Goal: Transaction & Acquisition: Purchase product/service

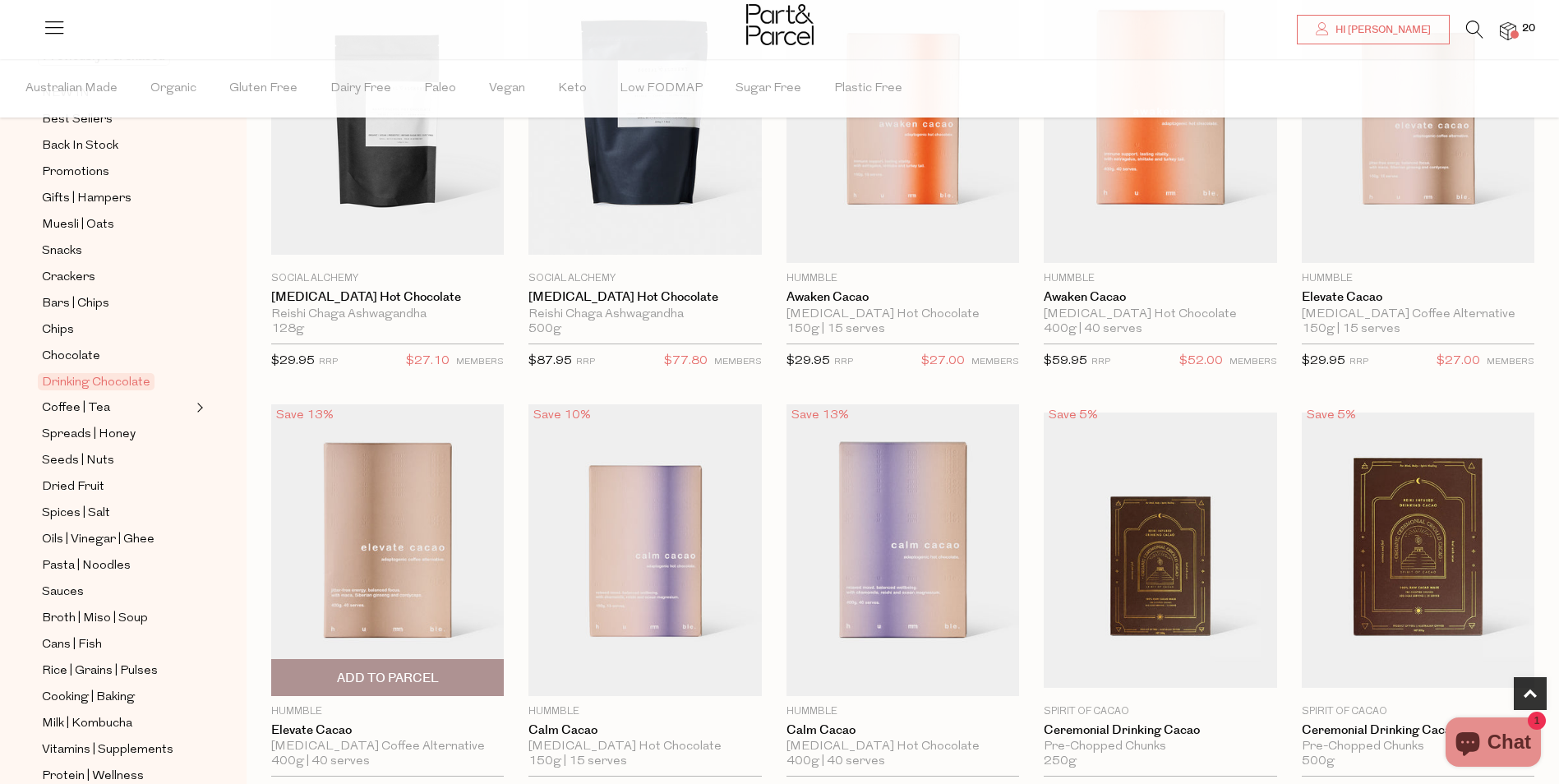
scroll to position [411, 0]
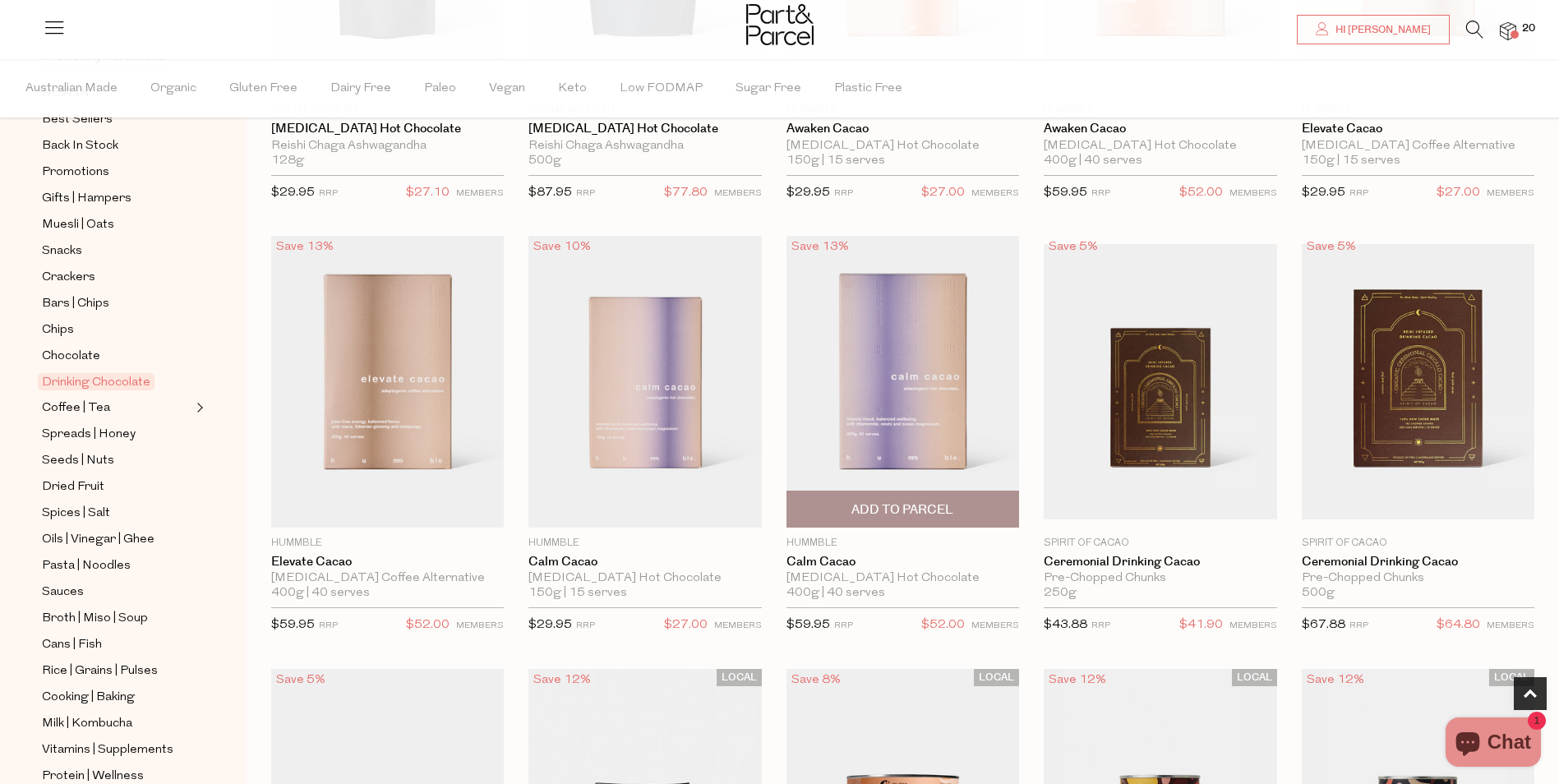
click at [910, 398] on img at bounding box center [903, 381] width 233 height 291
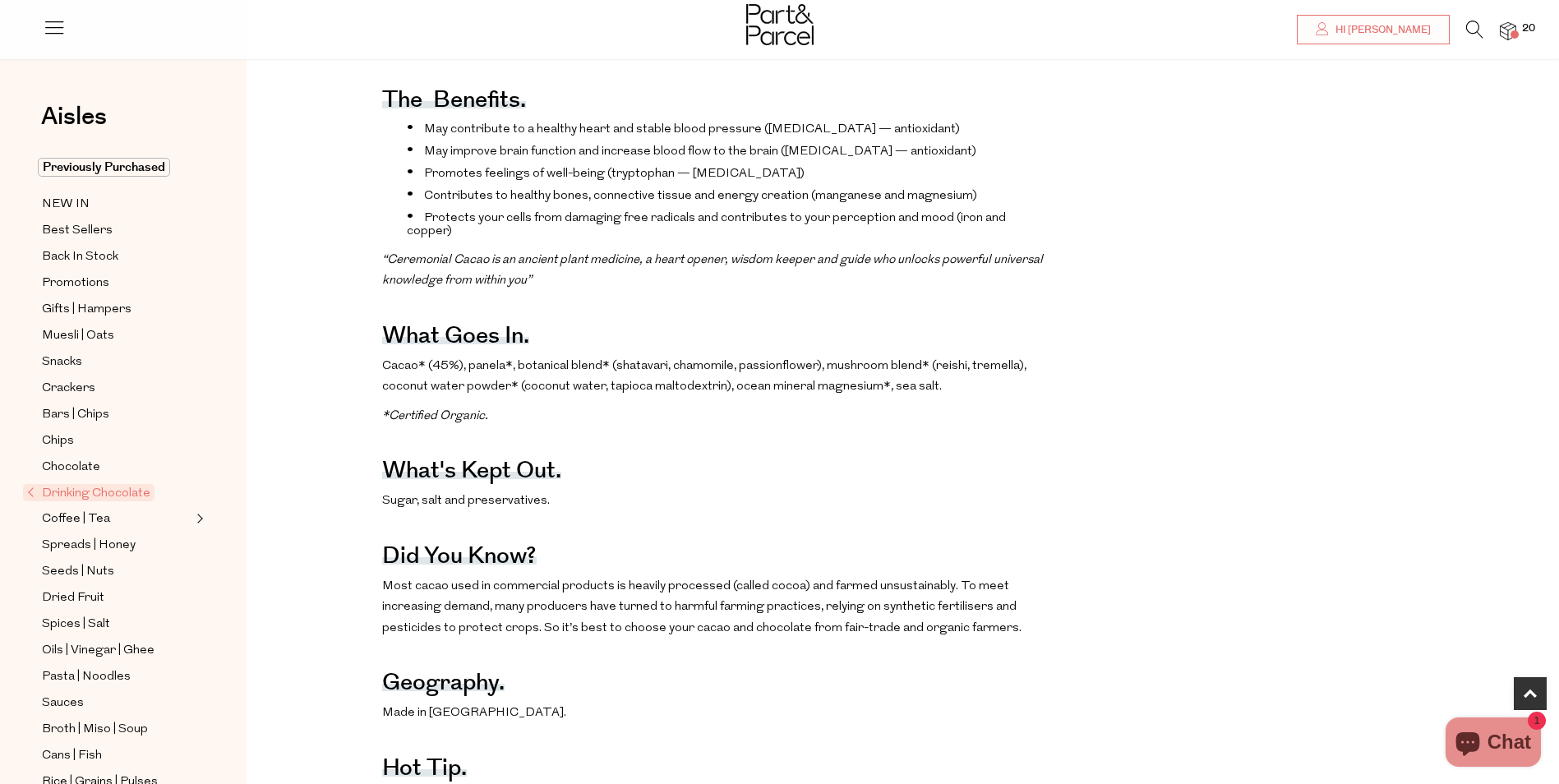
scroll to position [821, 0]
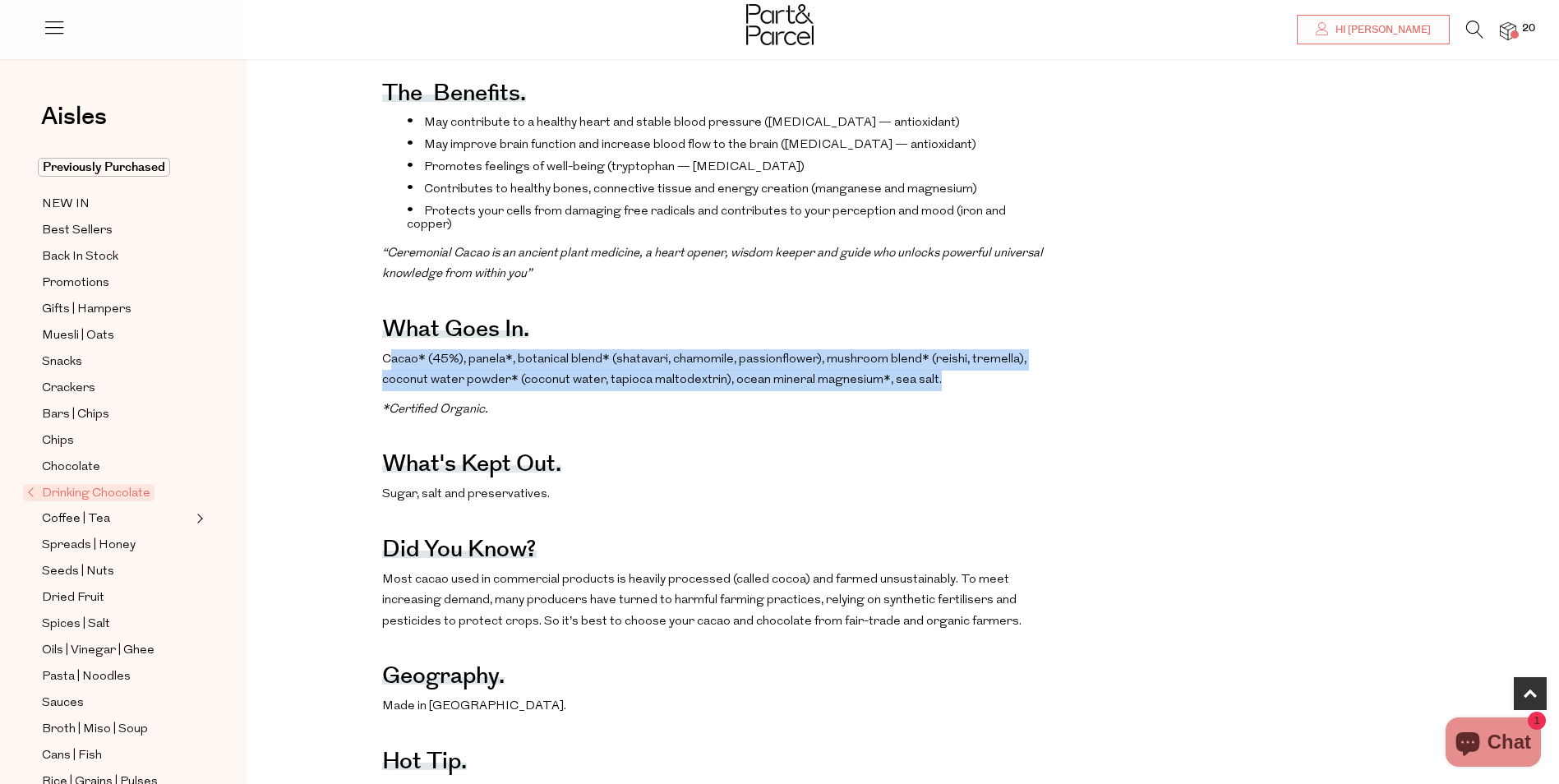
drag, startPoint x: 388, startPoint y: 378, endPoint x: 958, endPoint y: 404, distance: 570.6
click at [958, 391] on p "Cacao* (45%), panela*, botanical blend* (shatavari, chamomile, passionflower), …" at bounding box center [715, 370] width 666 height 42
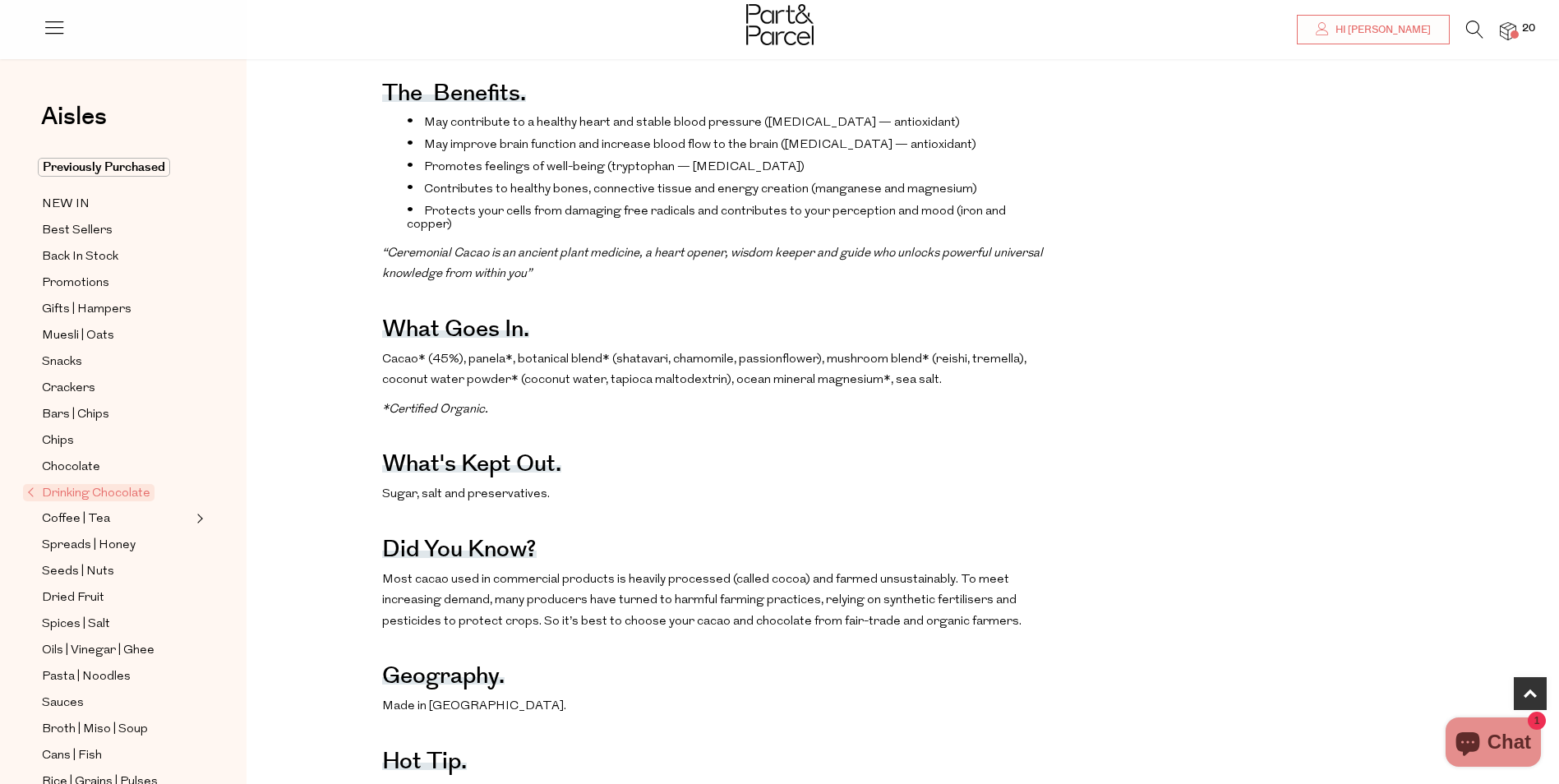
drag, startPoint x: 958, startPoint y: 404, endPoint x: 876, endPoint y: 426, distance: 84.9
click at [877, 421] on p "*Certified Organic." at bounding box center [715, 410] width 666 height 22
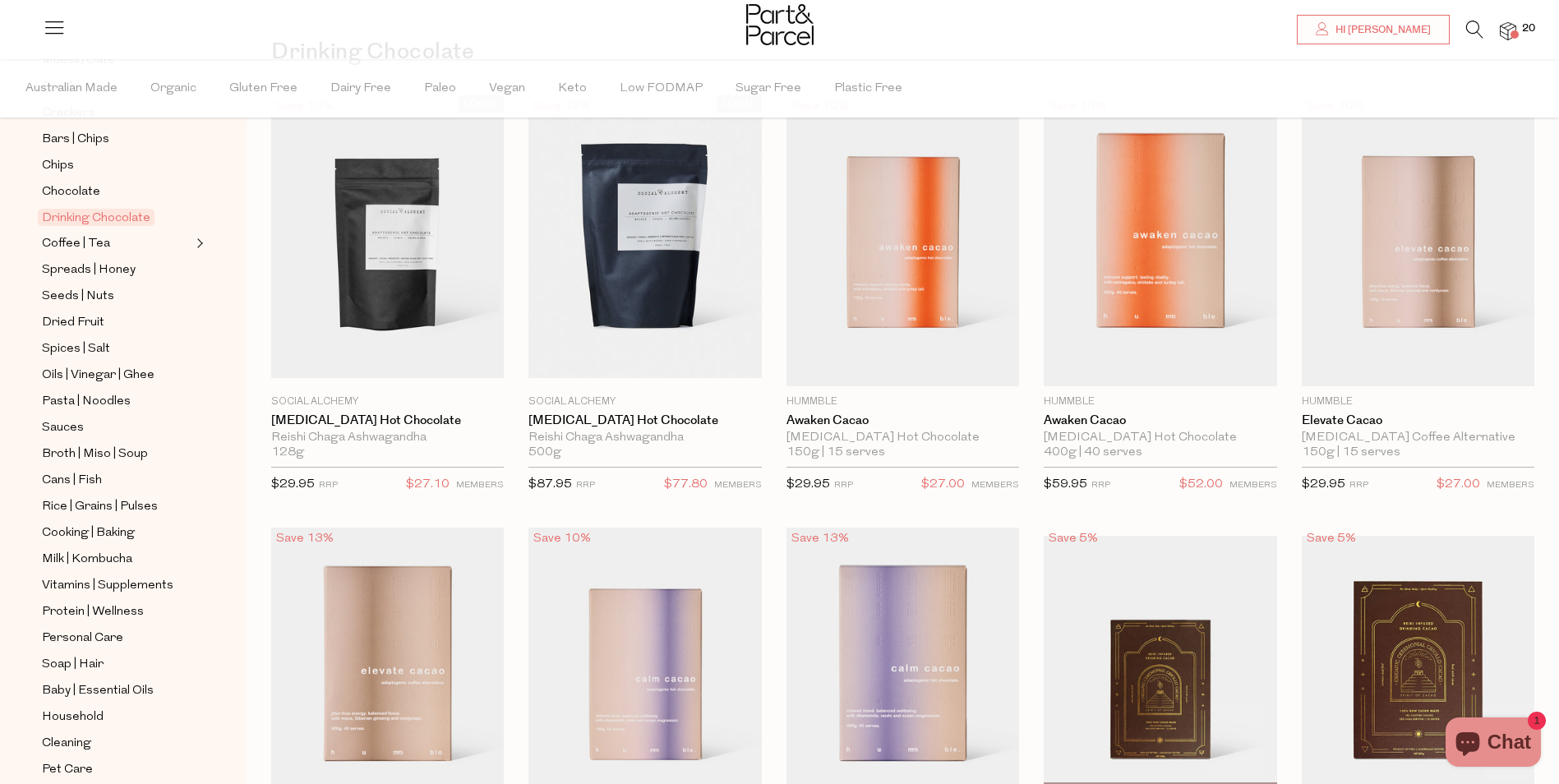
scroll to position [82, 0]
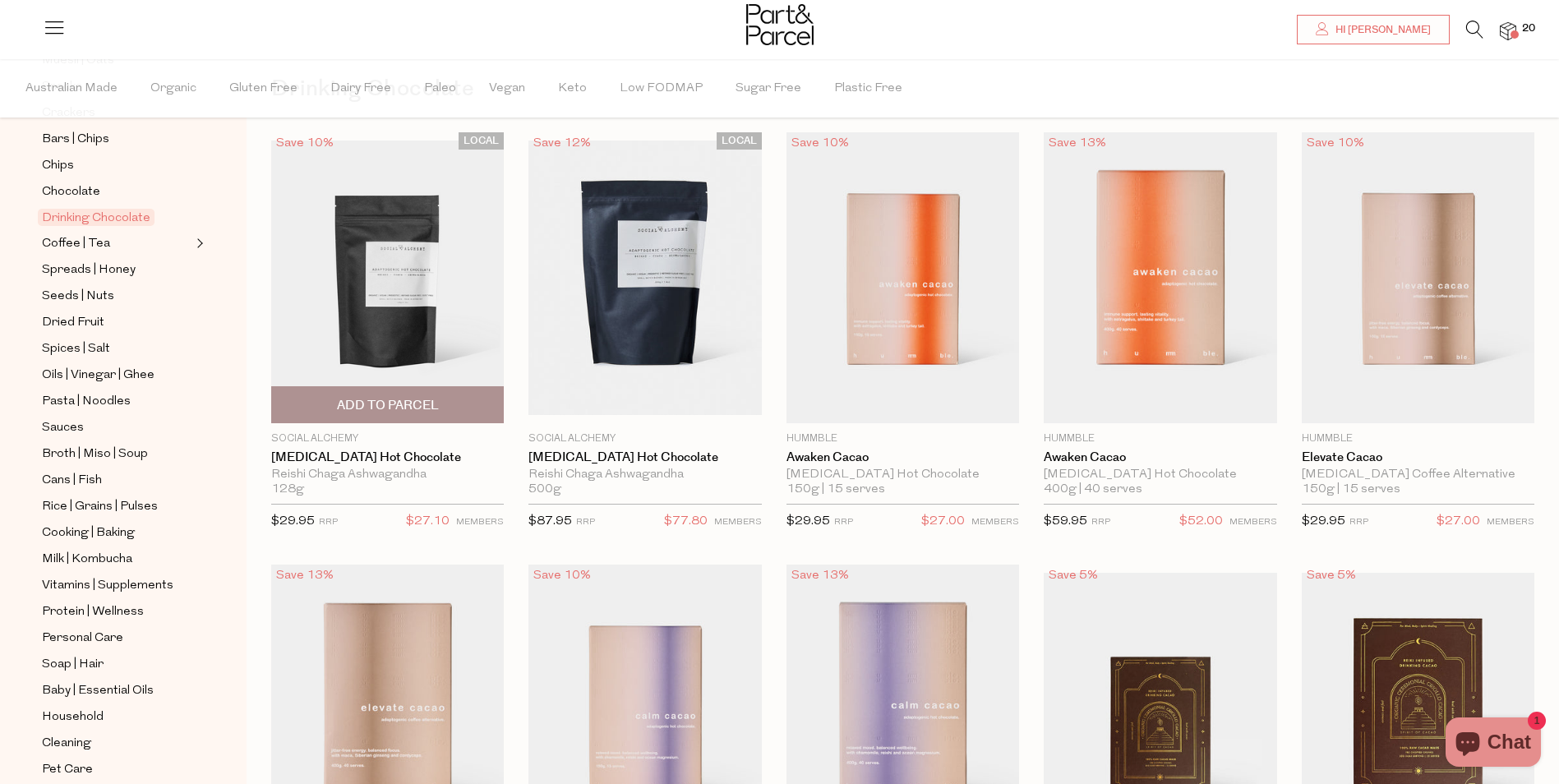
click at [342, 315] on img at bounding box center [387, 278] width 233 height 275
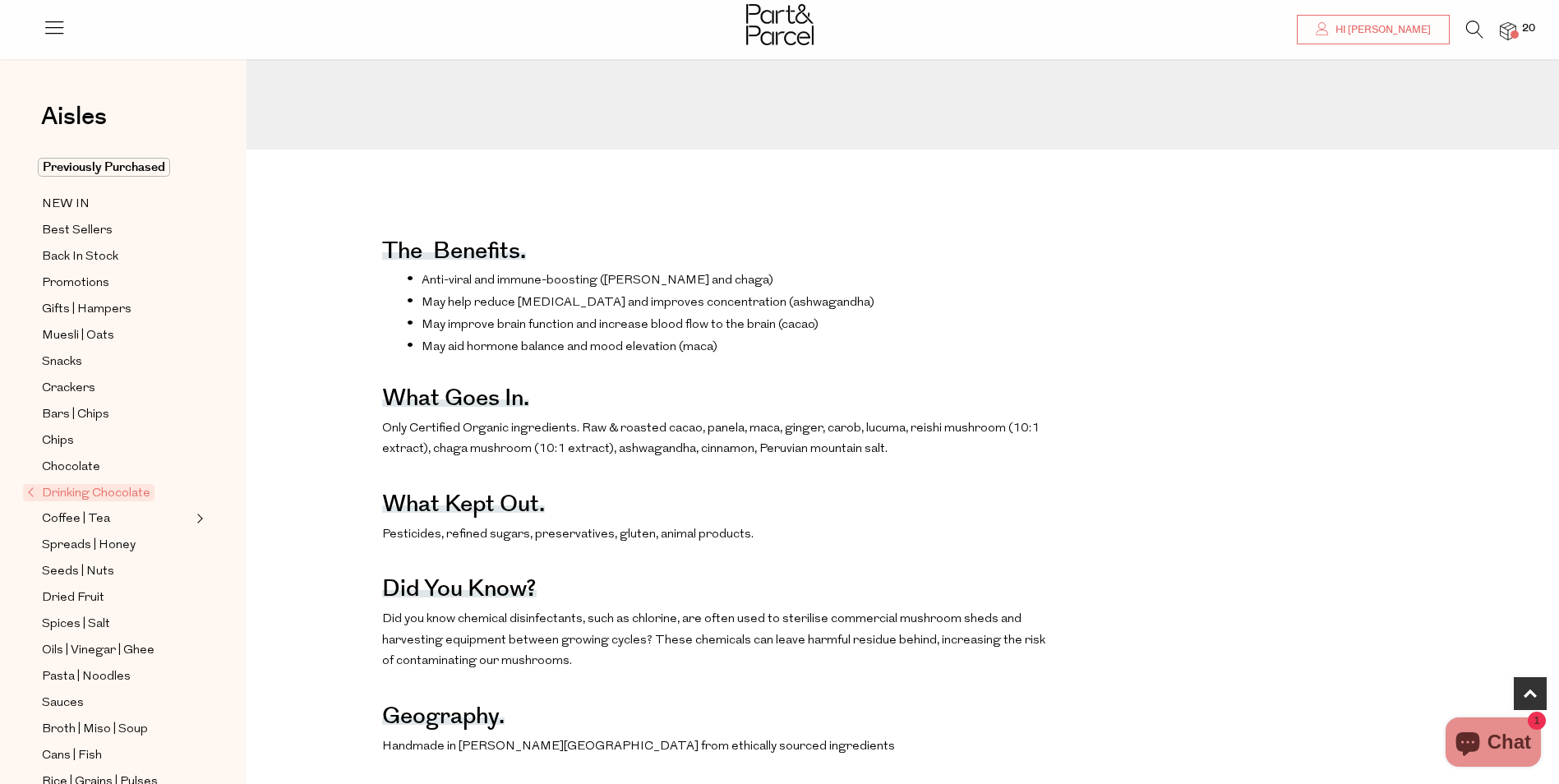
scroll to position [657, 0]
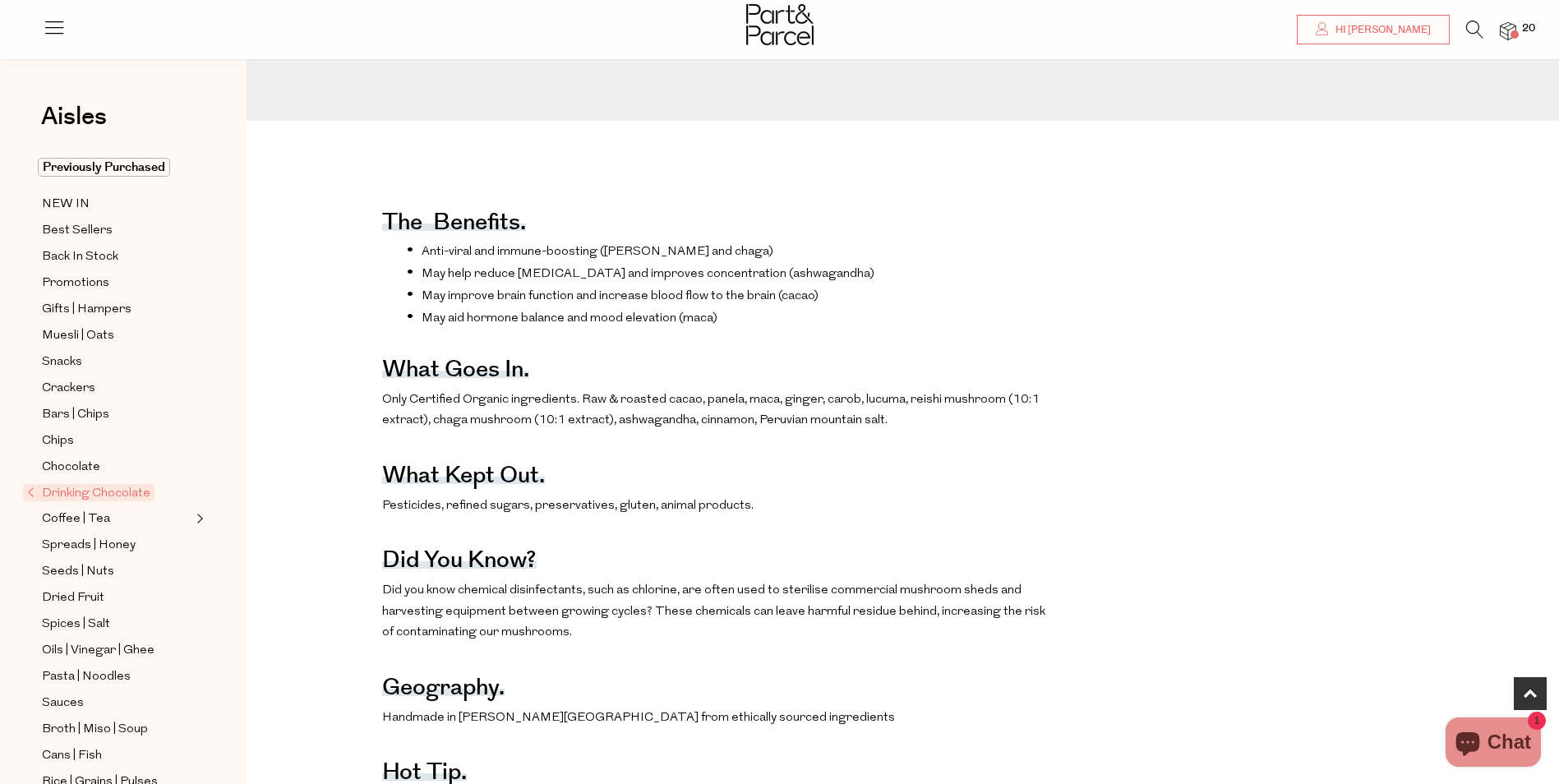
drag, startPoint x: 582, startPoint y: 423, endPoint x: 1033, endPoint y: 435, distance: 451.2
click at [1033, 431] on p "Only Certified Organic ingredients. Raw & roasted cacao, panela, maca, ginger, …" at bounding box center [715, 410] width 666 height 42
drag, startPoint x: 1033, startPoint y: 435, endPoint x: 942, endPoint y: 452, distance: 92.6
click at [942, 431] on p "Only Certified Organic ingredients. Raw & roasted cacao, panela, maca, ginger, …" at bounding box center [715, 410] width 666 height 42
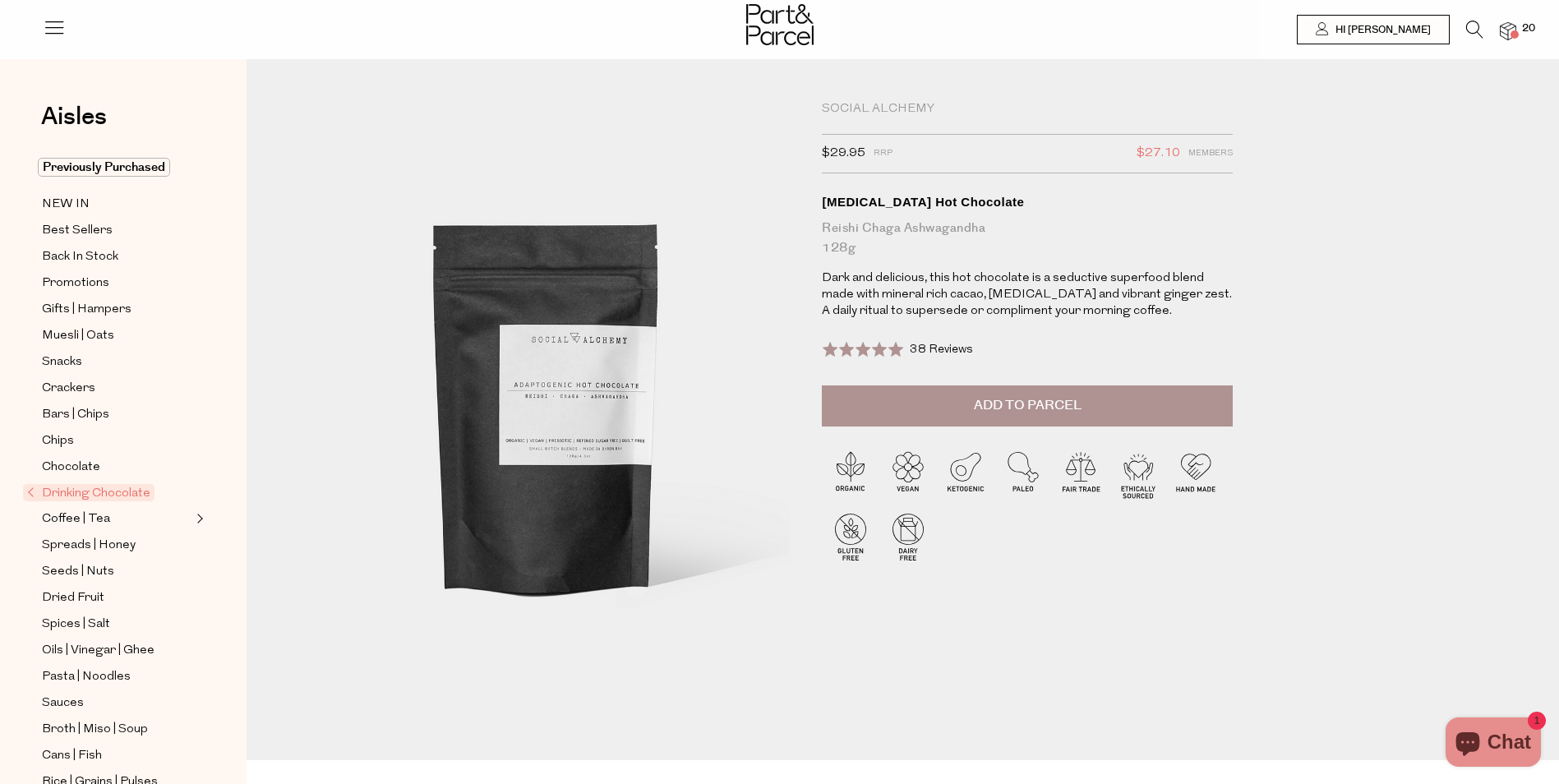
scroll to position [0, 0]
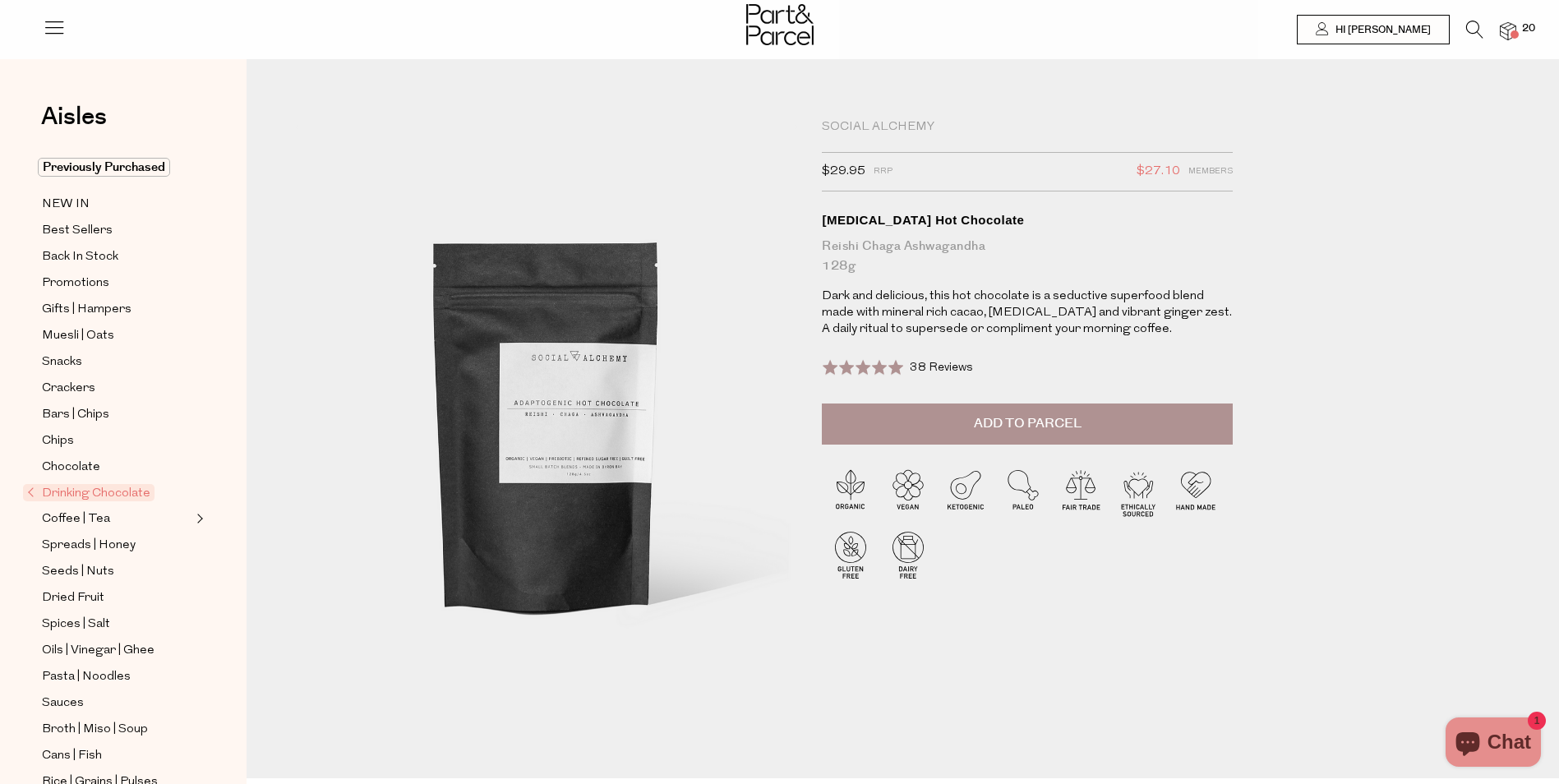
click at [1016, 423] on span "Add to Parcel" at bounding box center [1028, 423] width 108 height 19
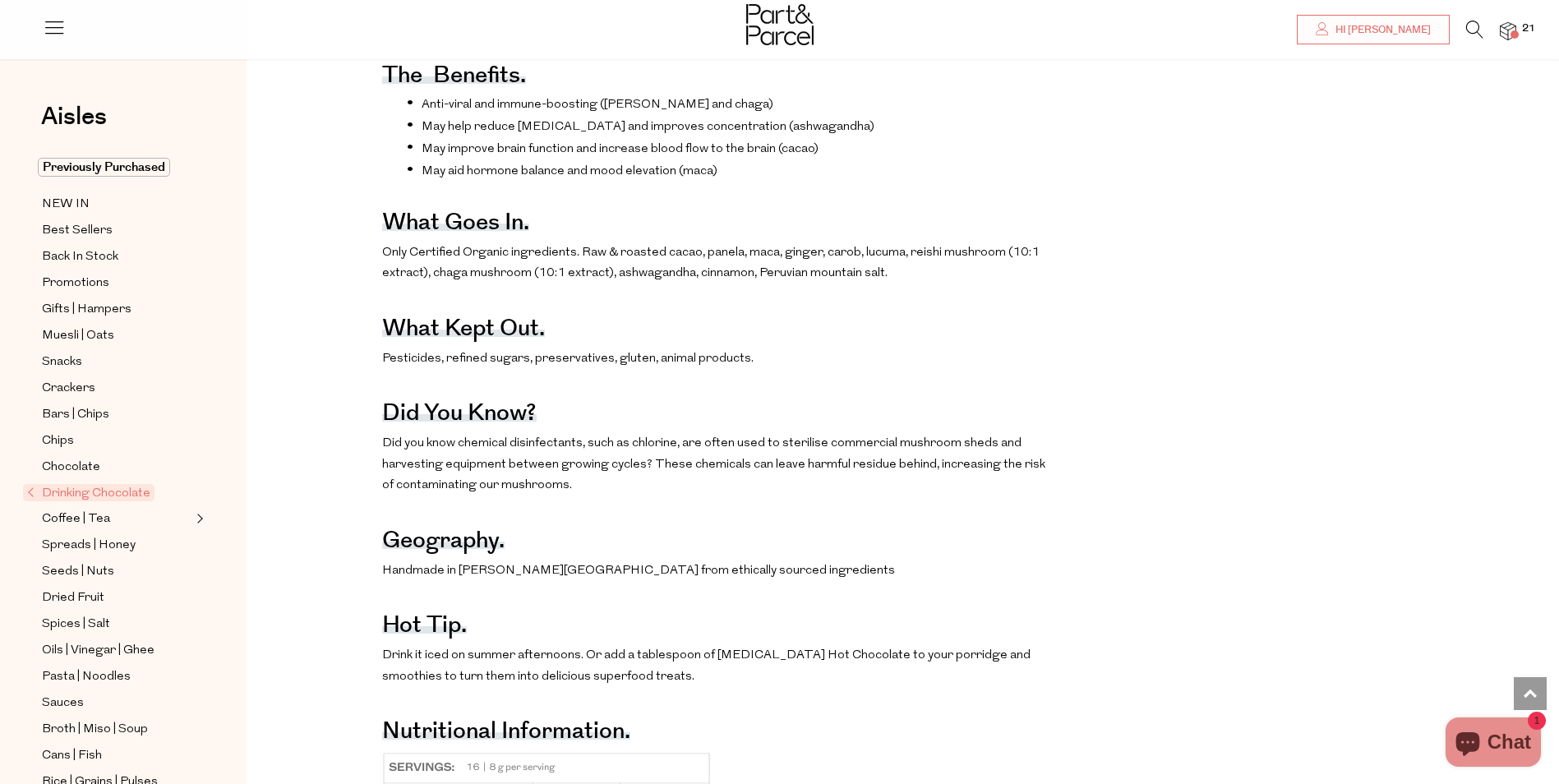
scroll to position [493, 0]
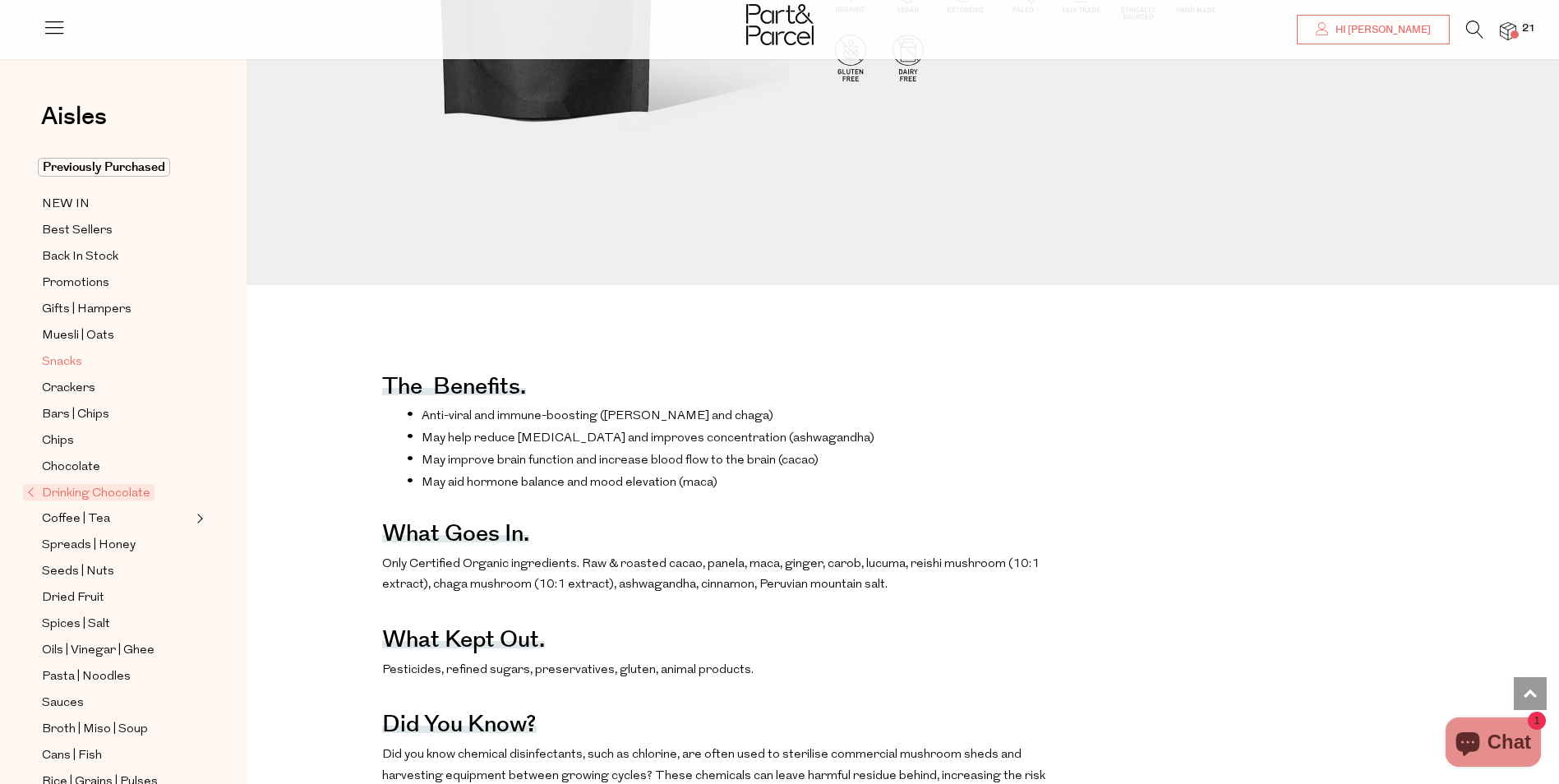
click at [73, 353] on span "Snacks" at bounding box center [62, 363] width 41 height 20
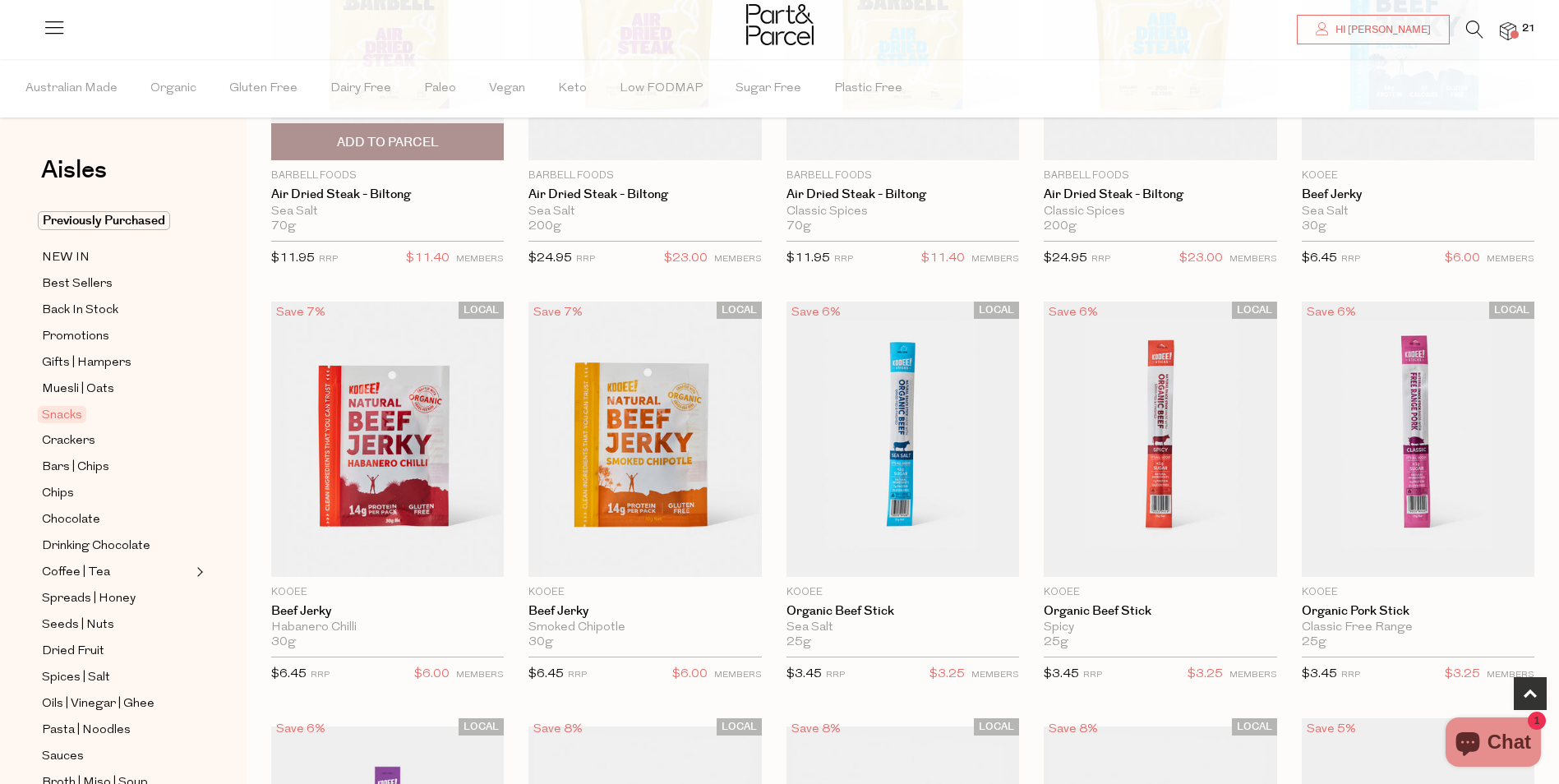
type input "4"
type input "3"
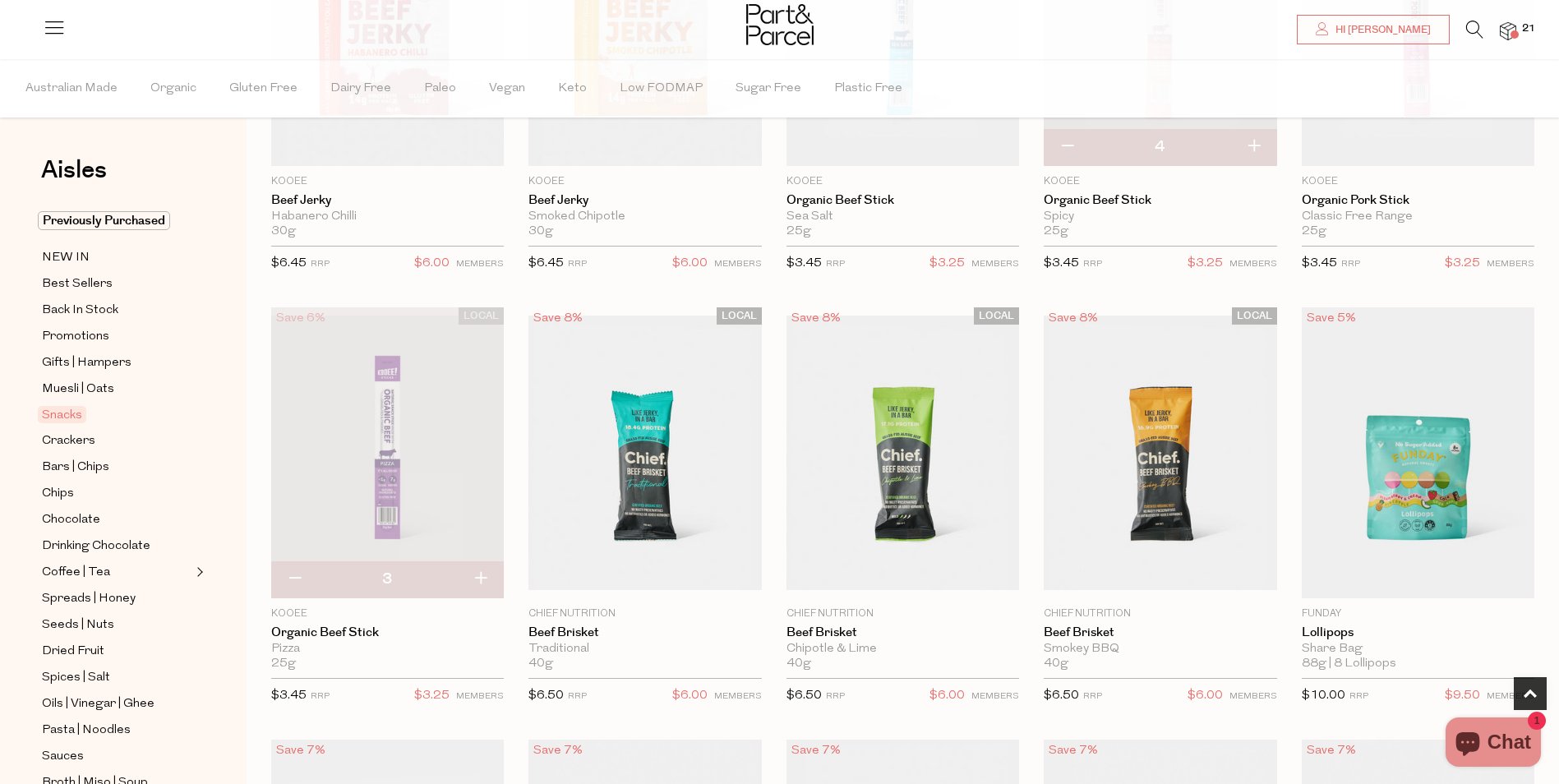
scroll to position [1068, 0]
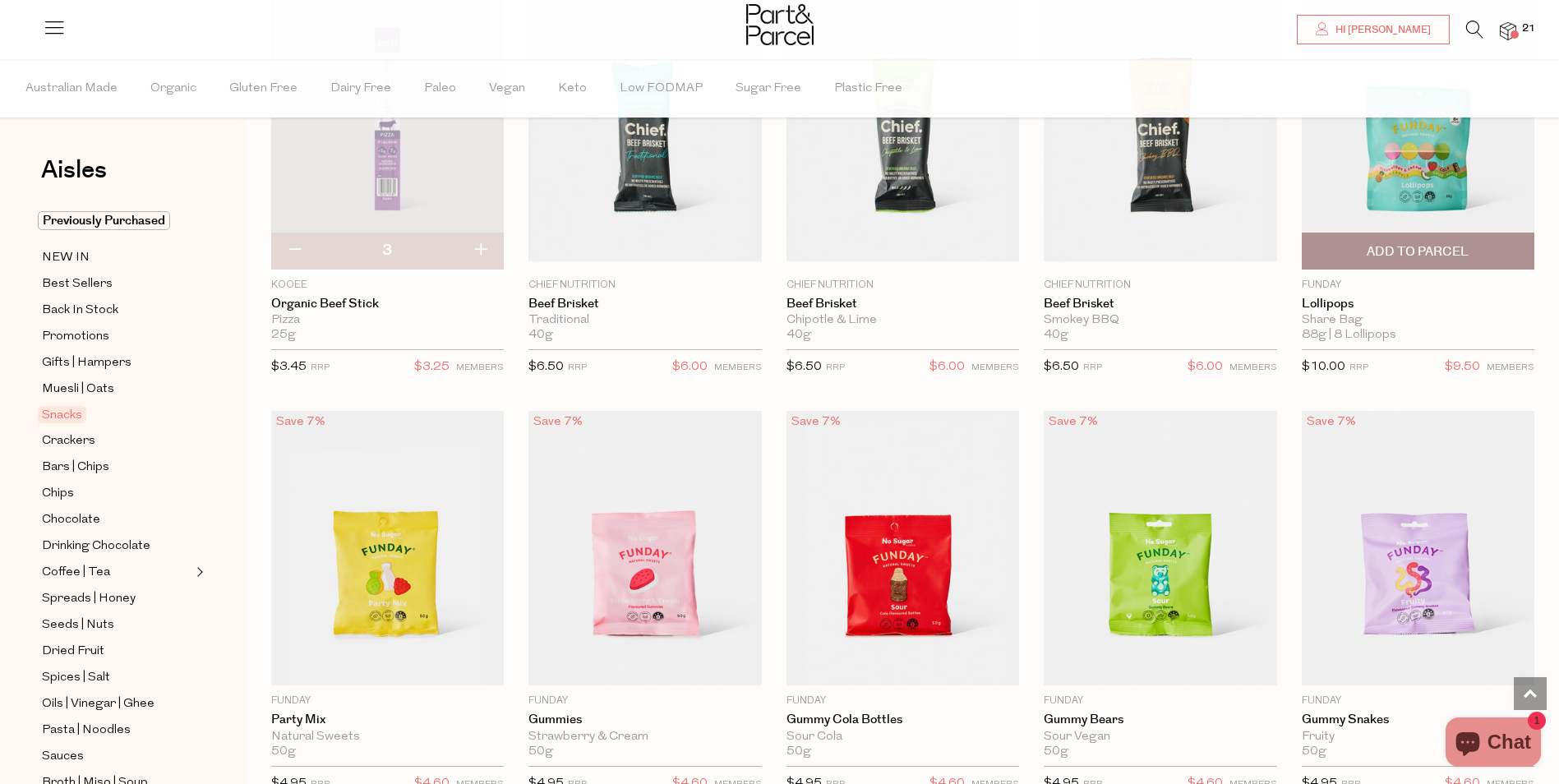
click at [1414, 247] on span "Add To Parcel" at bounding box center [1417, 252] width 102 height 17
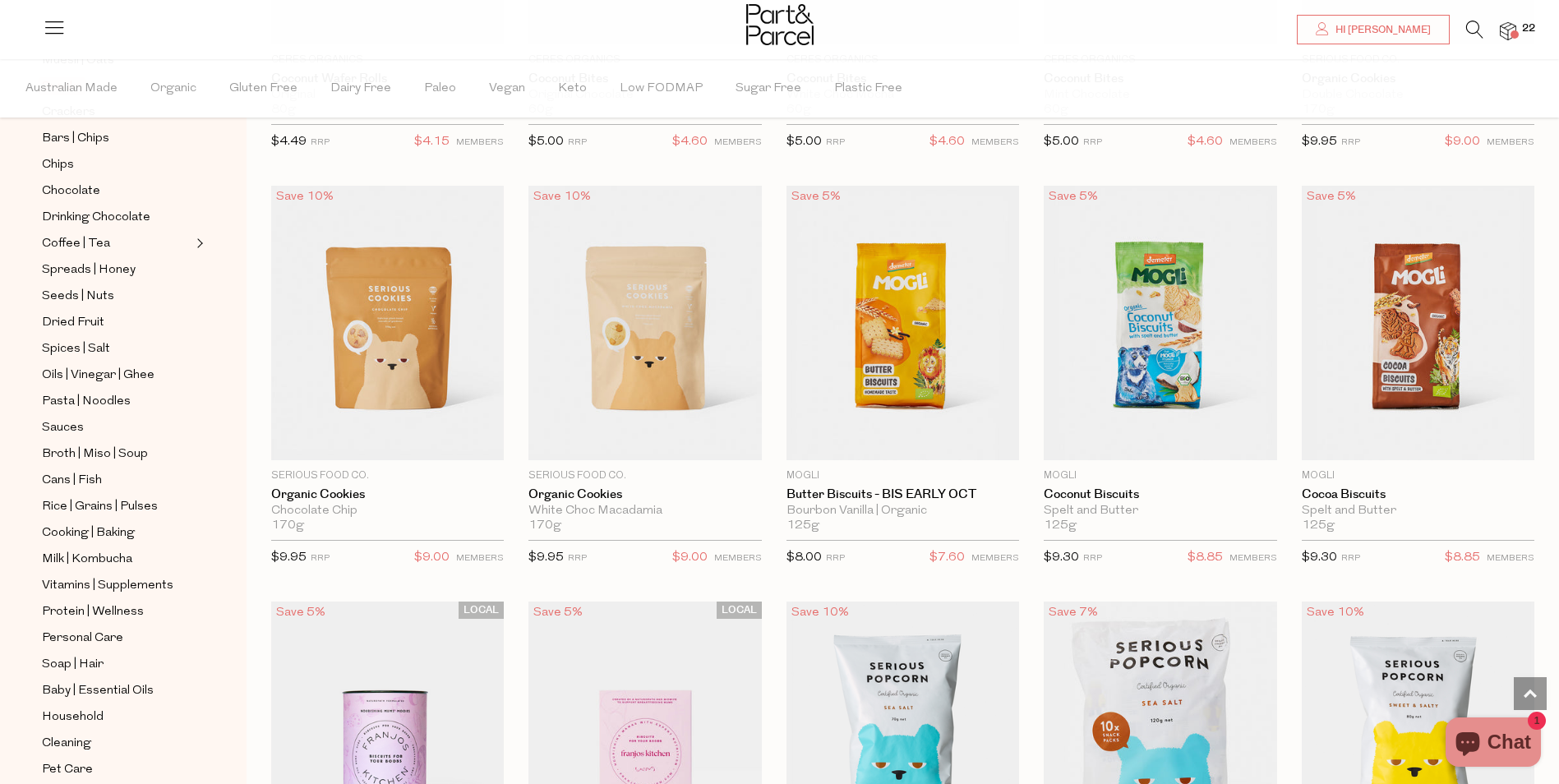
scroll to position [3286, 0]
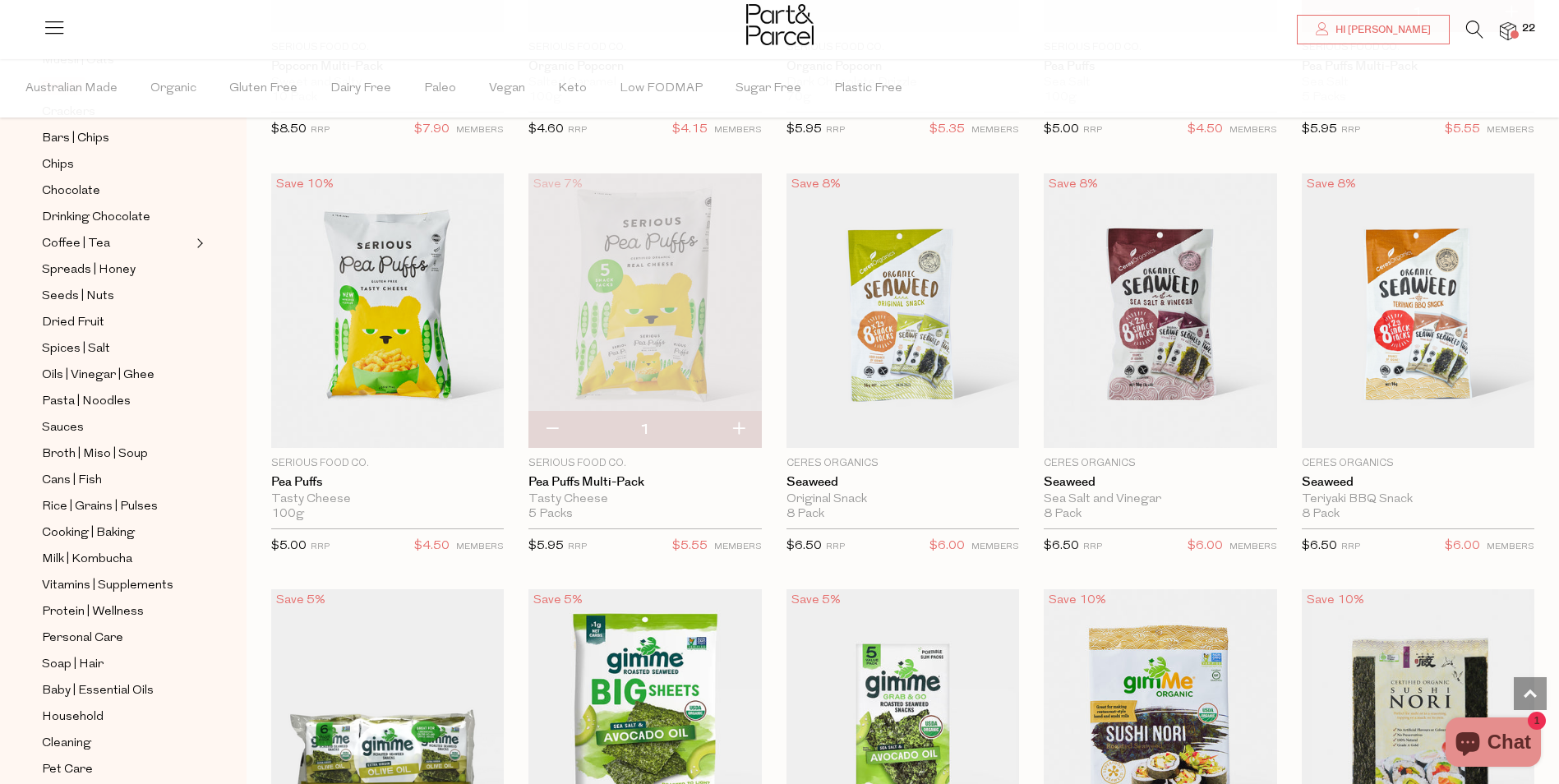
scroll to position [4436, 0]
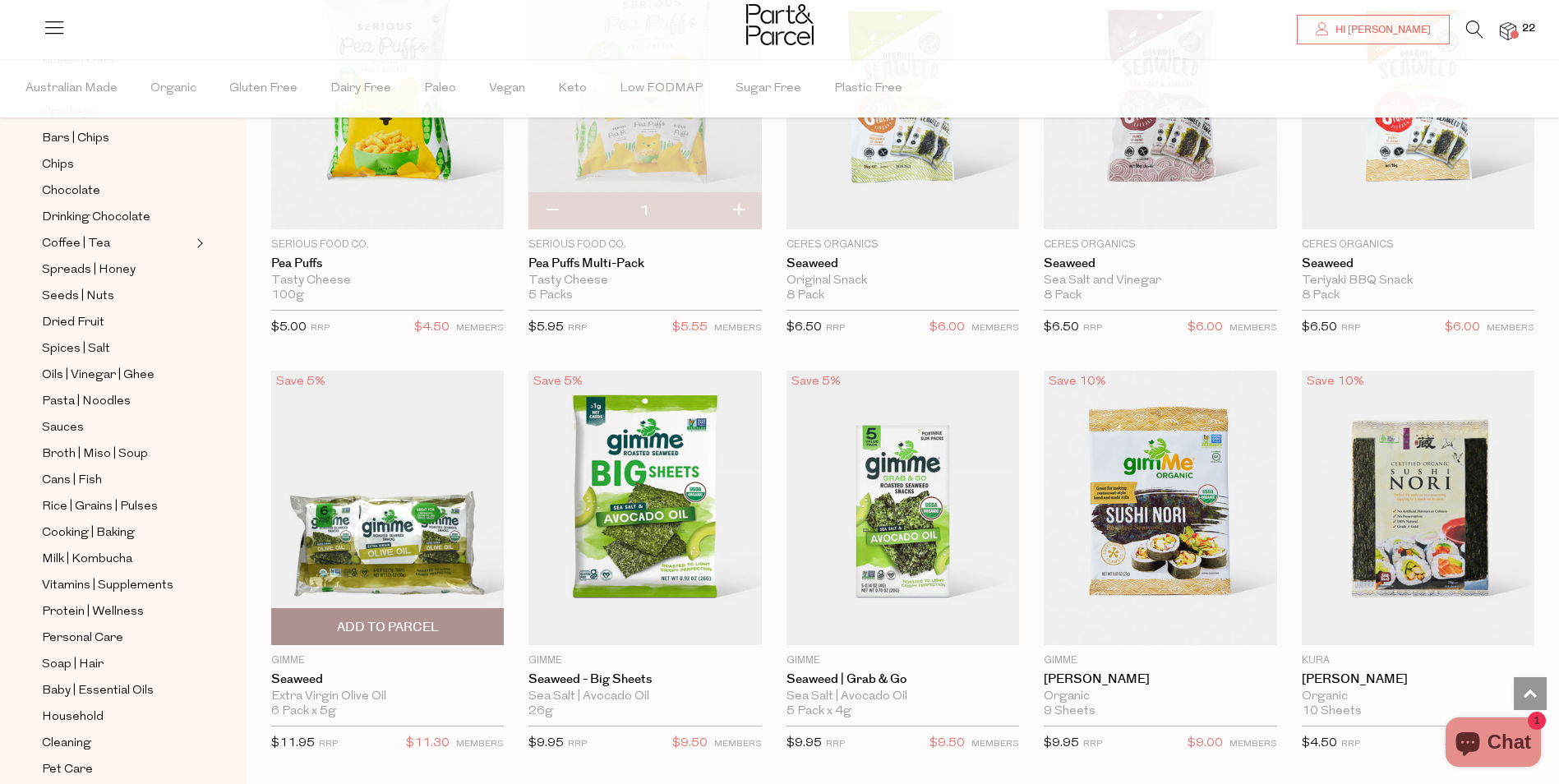
click at [388, 618] on span "Add To Parcel" at bounding box center [388, 627] width 102 height 17
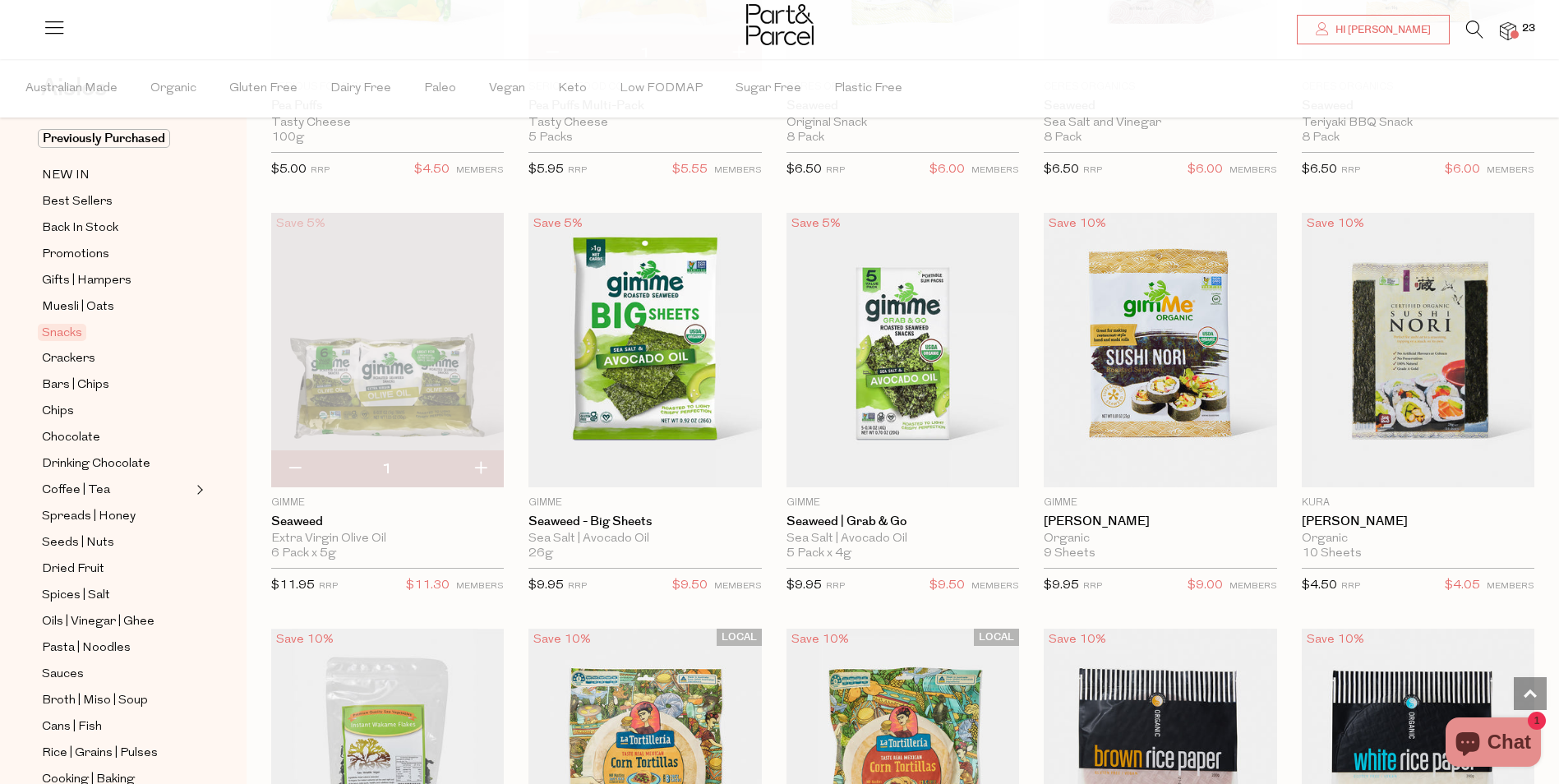
scroll to position [4600, 0]
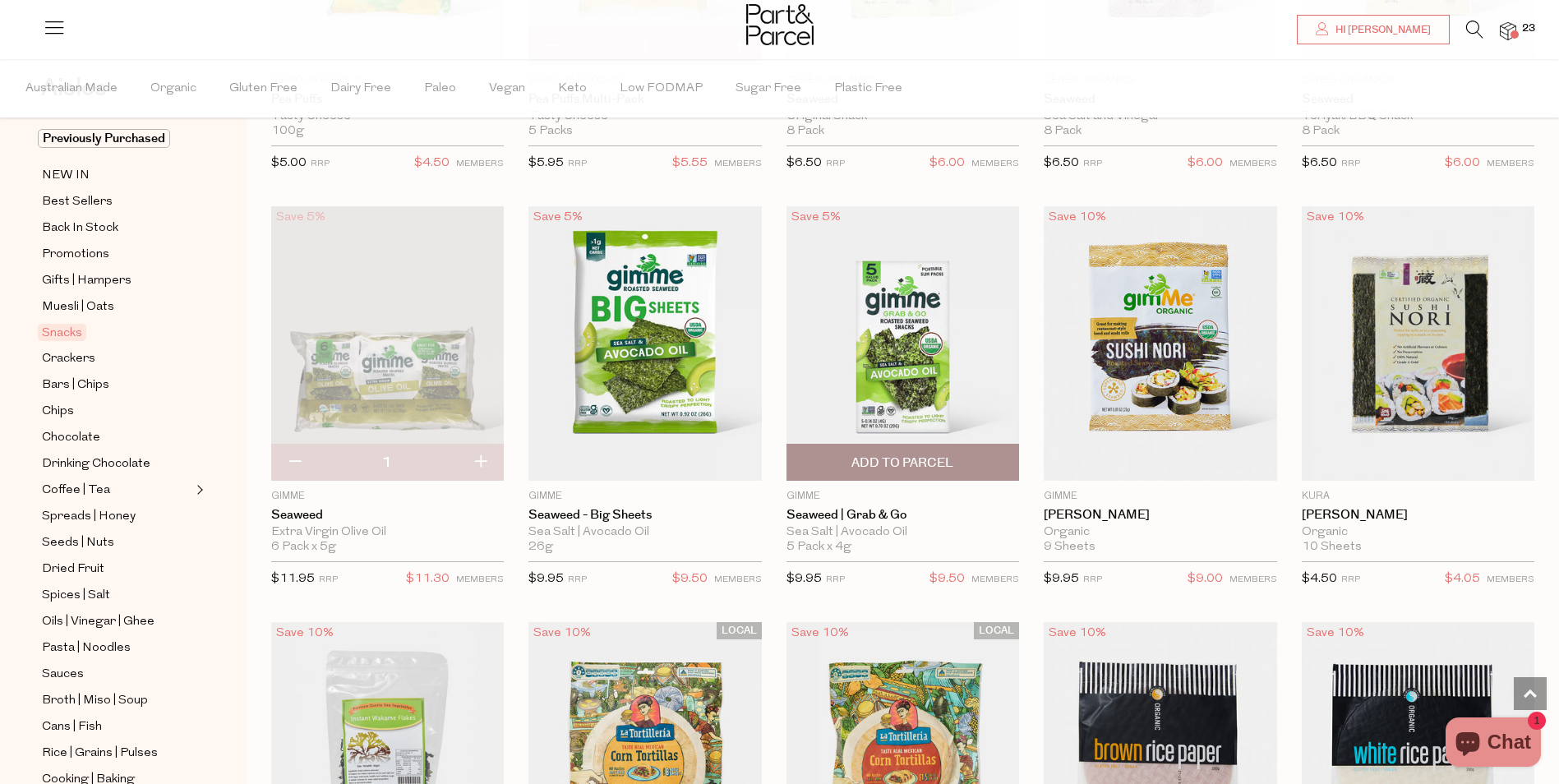
click at [897, 455] on span "Add To Parcel" at bounding box center [902, 463] width 102 height 17
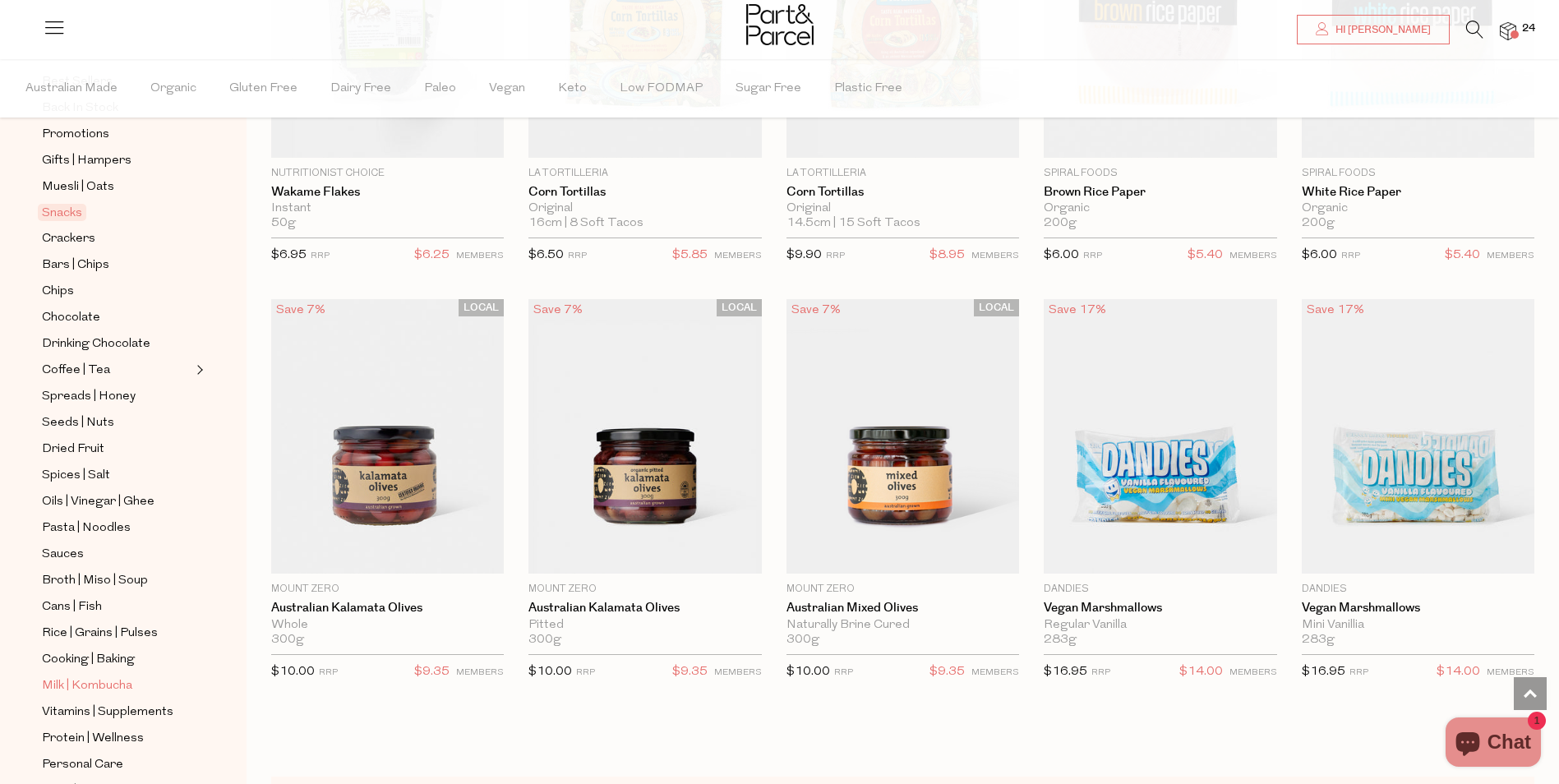
scroll to position [231, 0]
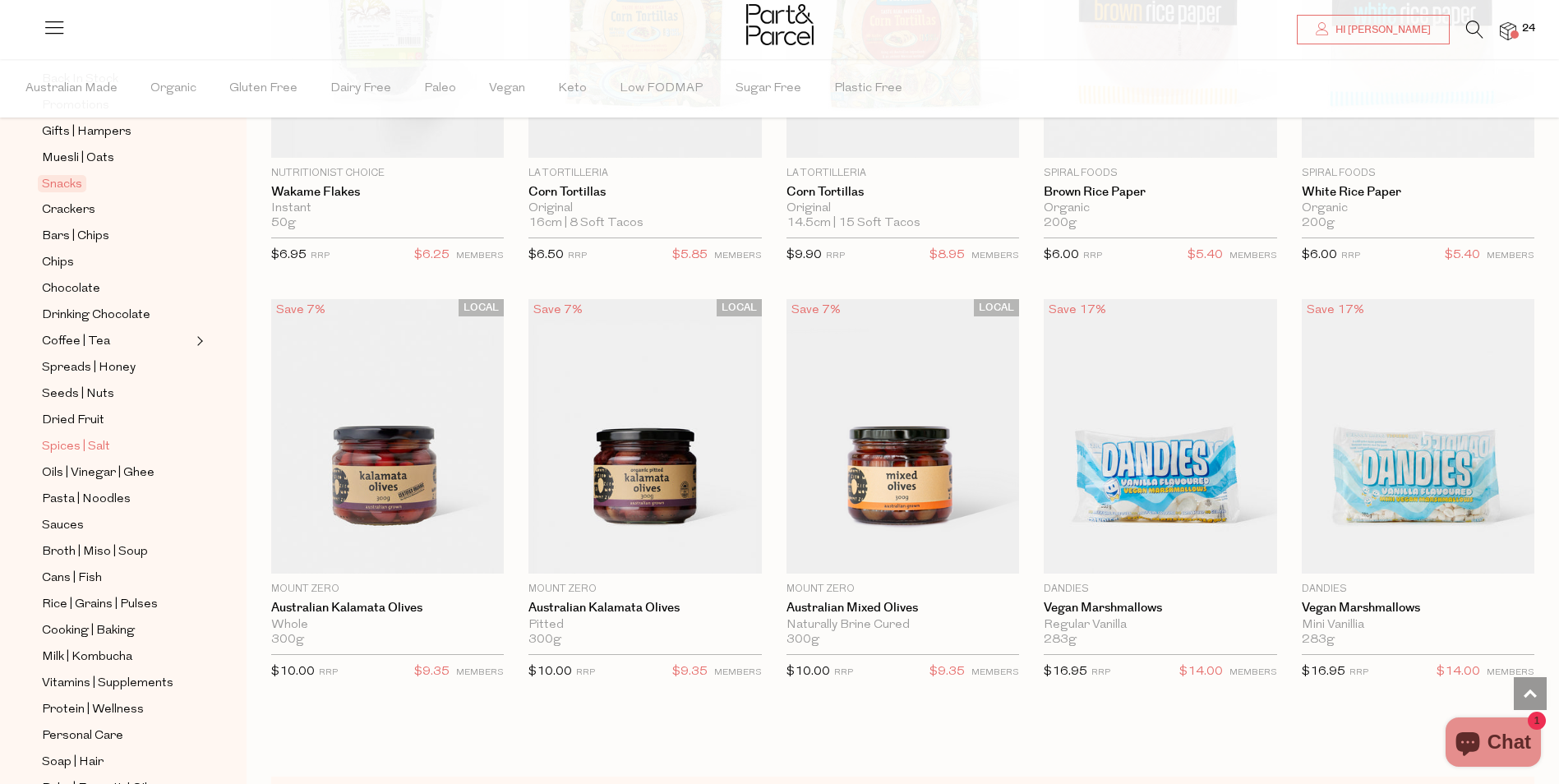
click at [91, 437] on span "Spices | Salt" at bounding box center [76, 447] width 68 height 20
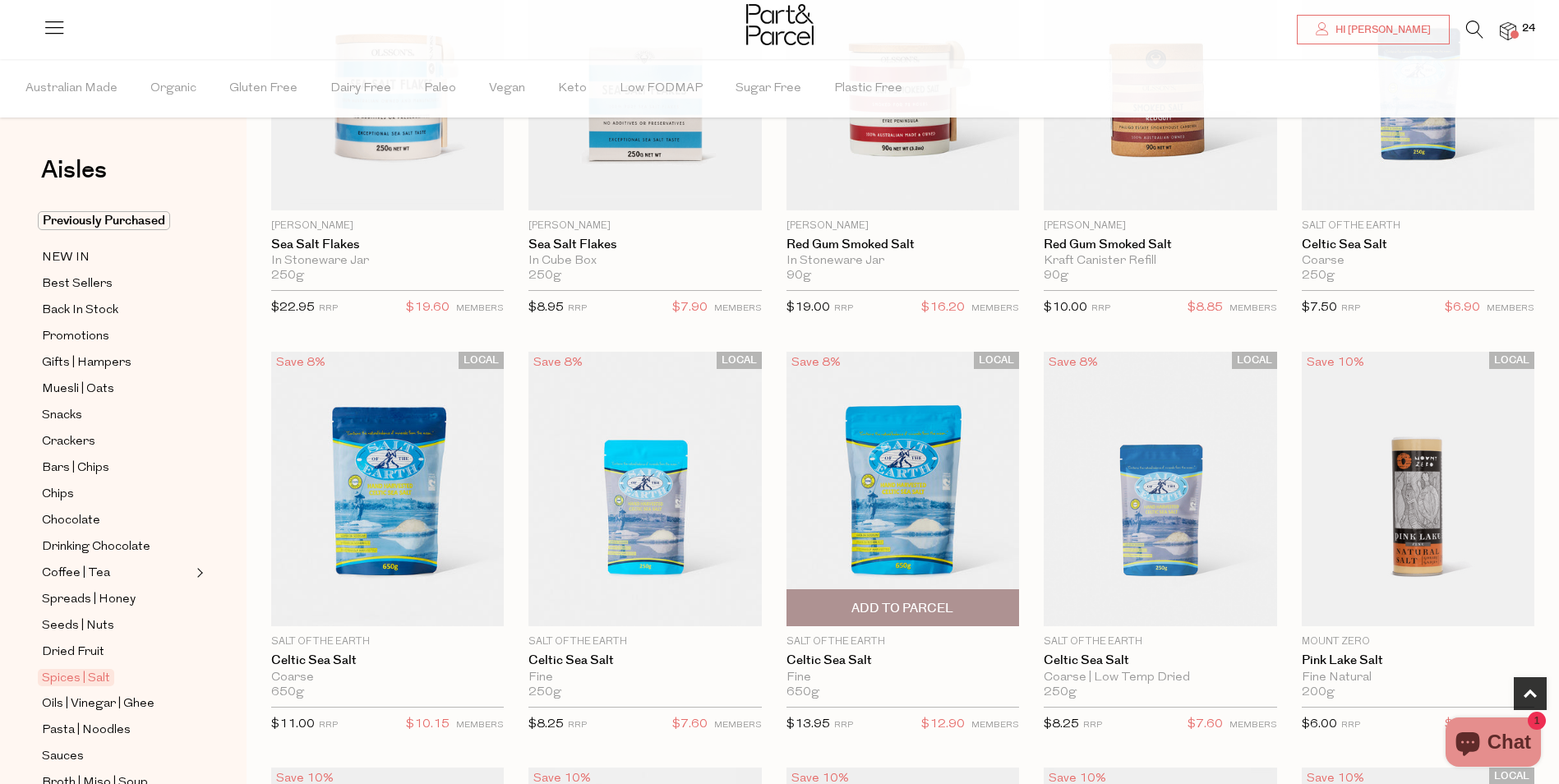
scroll to position [329, 0]
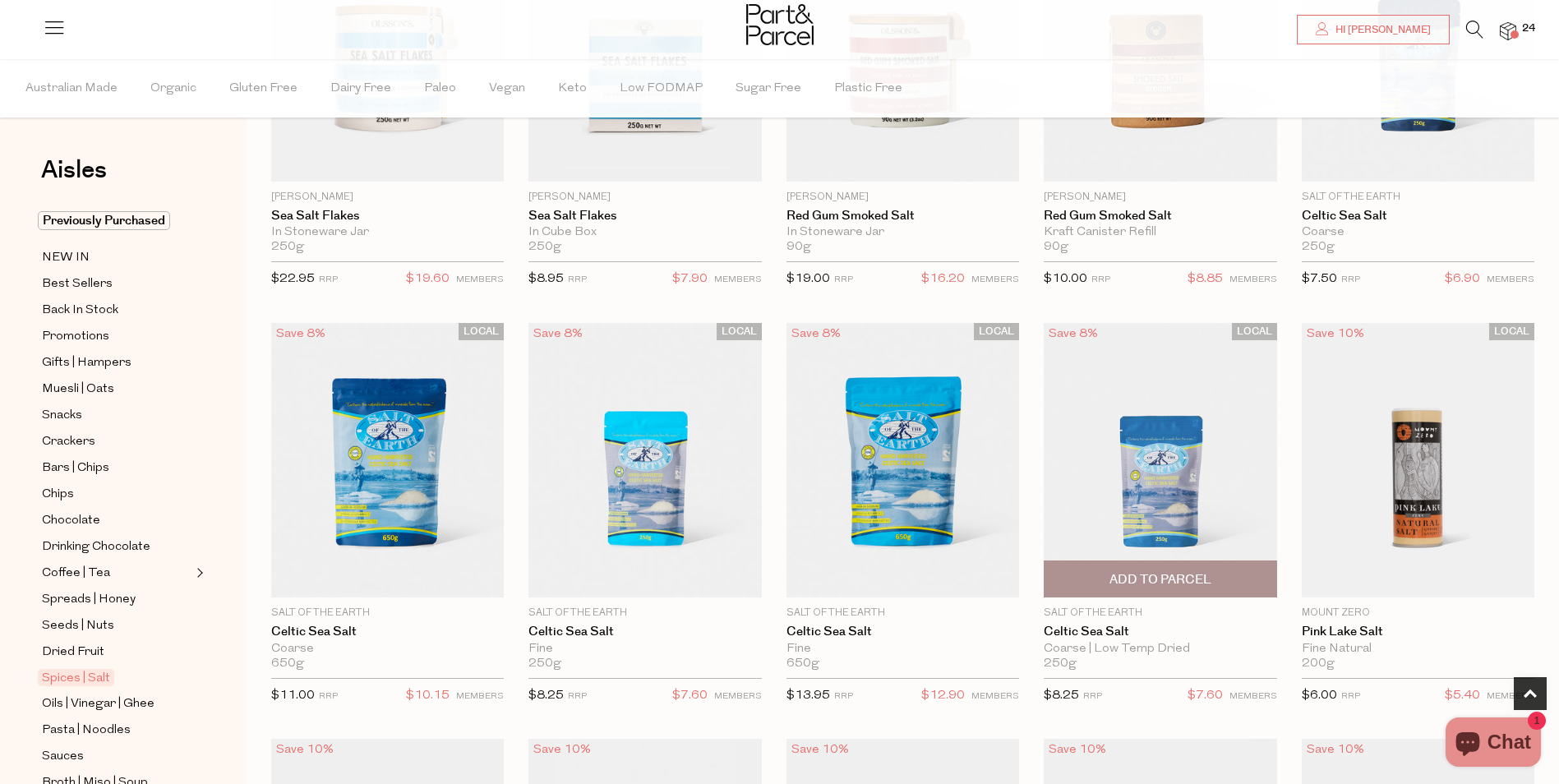
click at [1164, 580] on span "Add To Parcel" at bounding box center [1160, 580] width 102 height 17
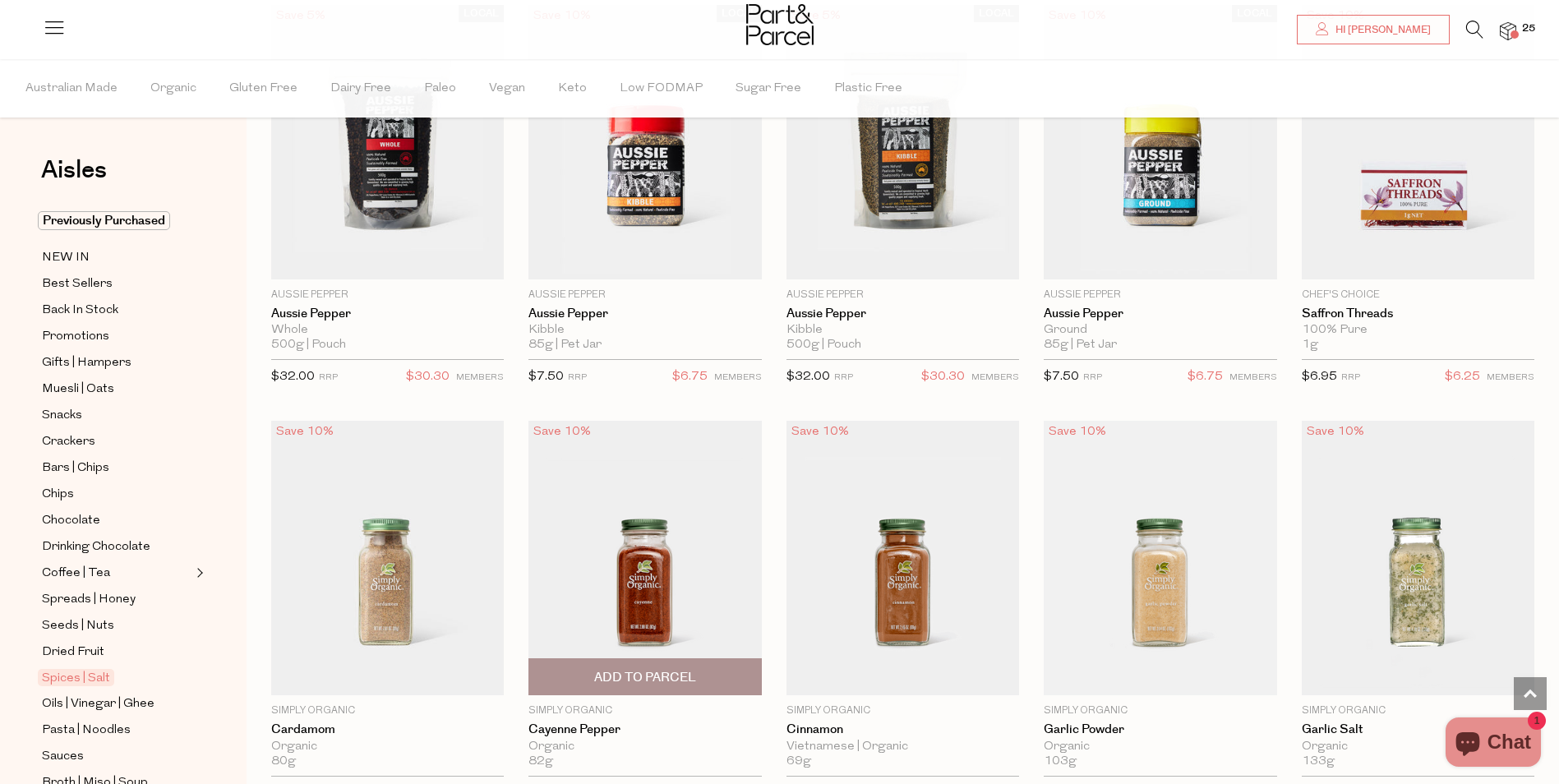
scroll to position [903, 0]
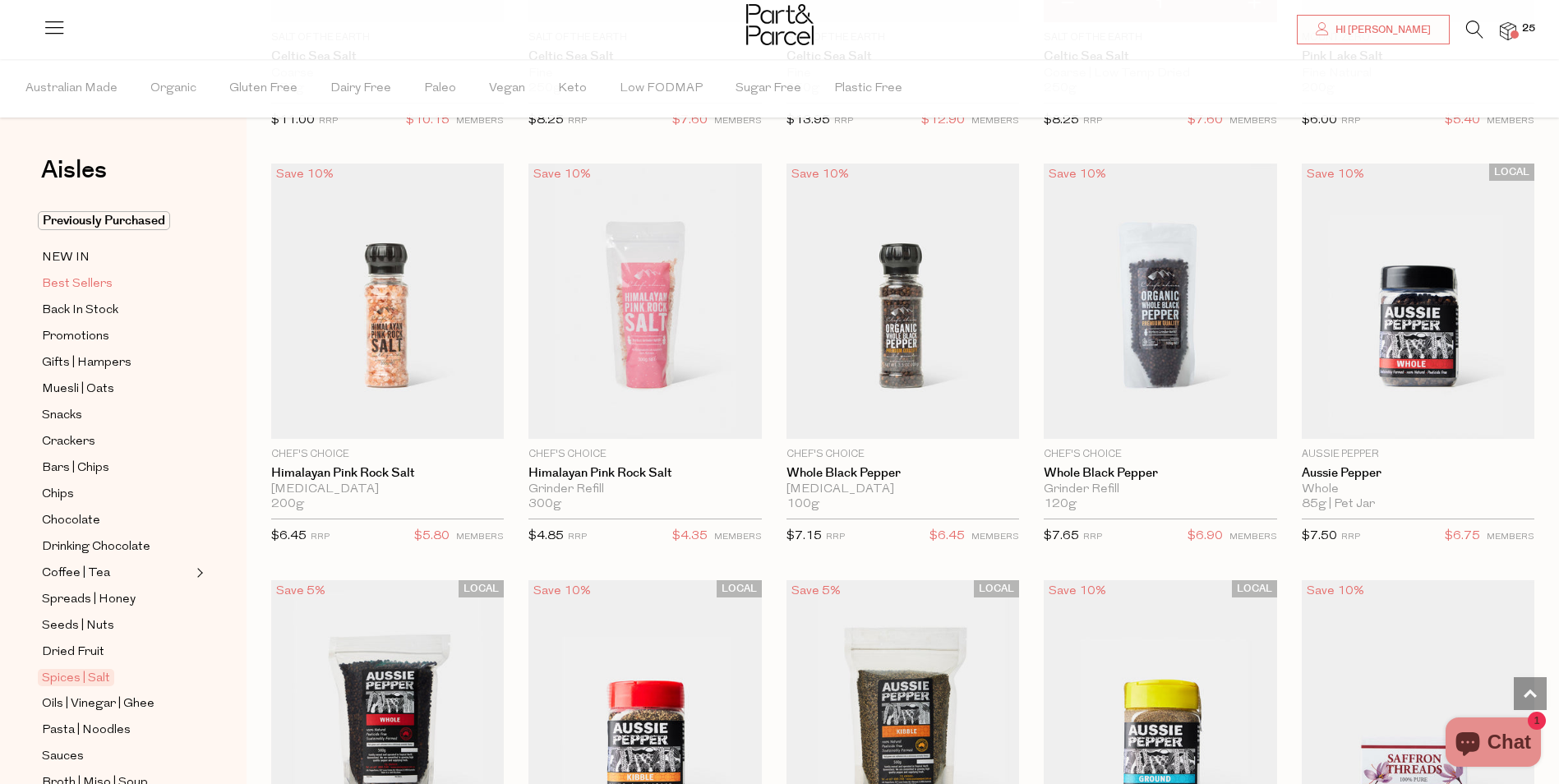
click at [86, 281] on span "Best Sellers" at bounding box center [77, 284] width 70 height 20
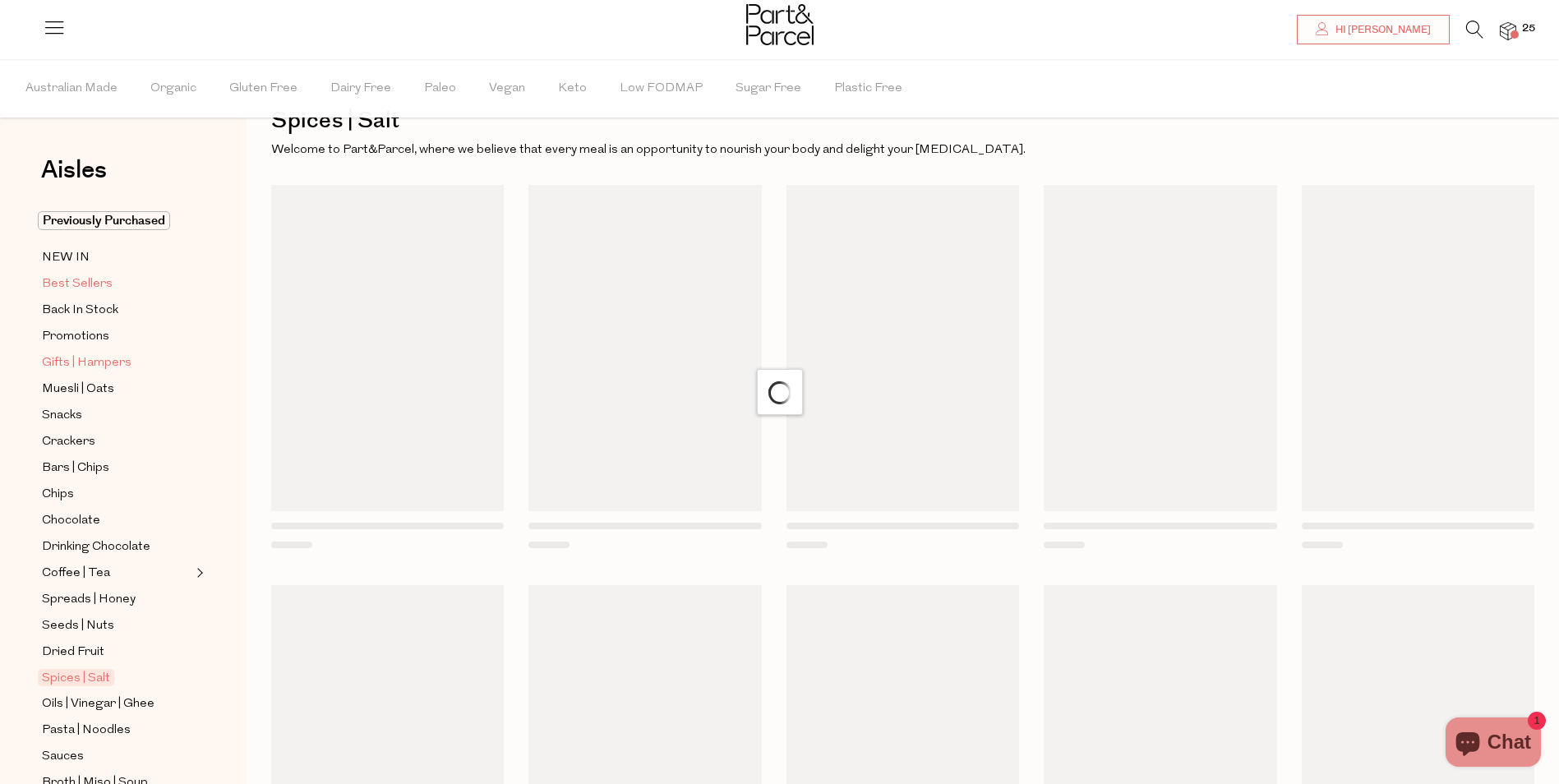
scroll to position [9, 0]
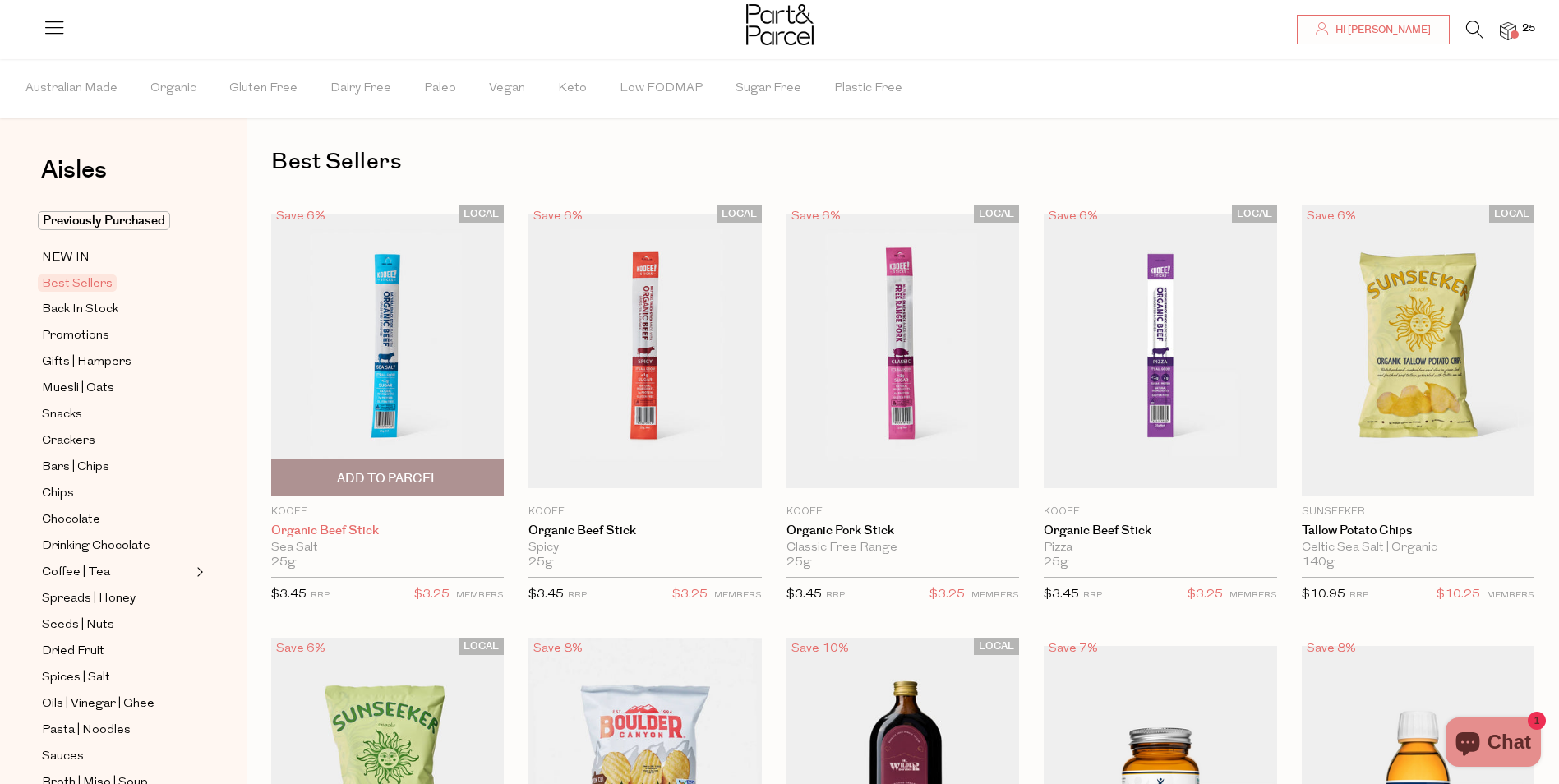
type input "4"
type input "3"
type input "2"
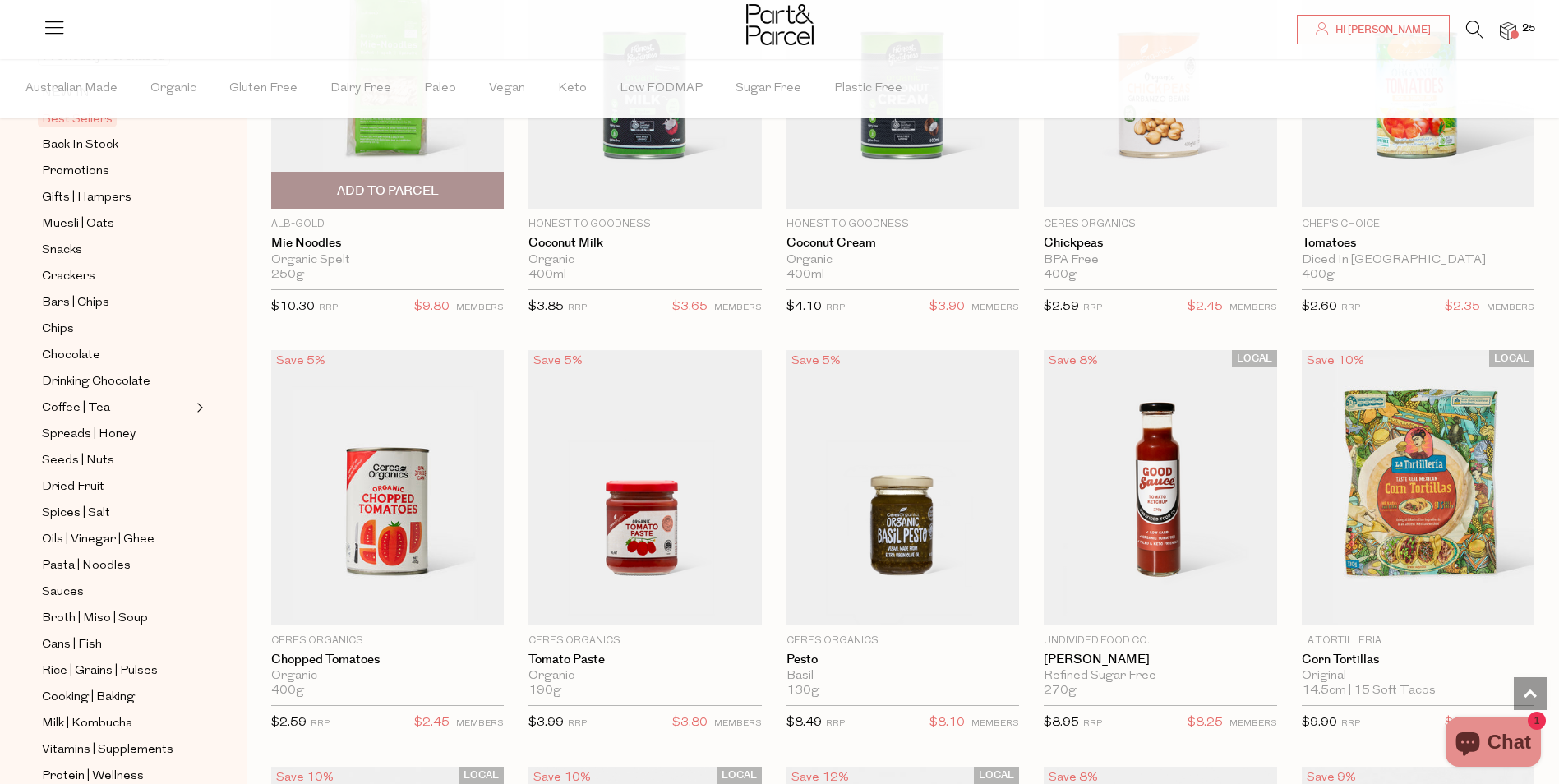
scroll to position [2062, 0]
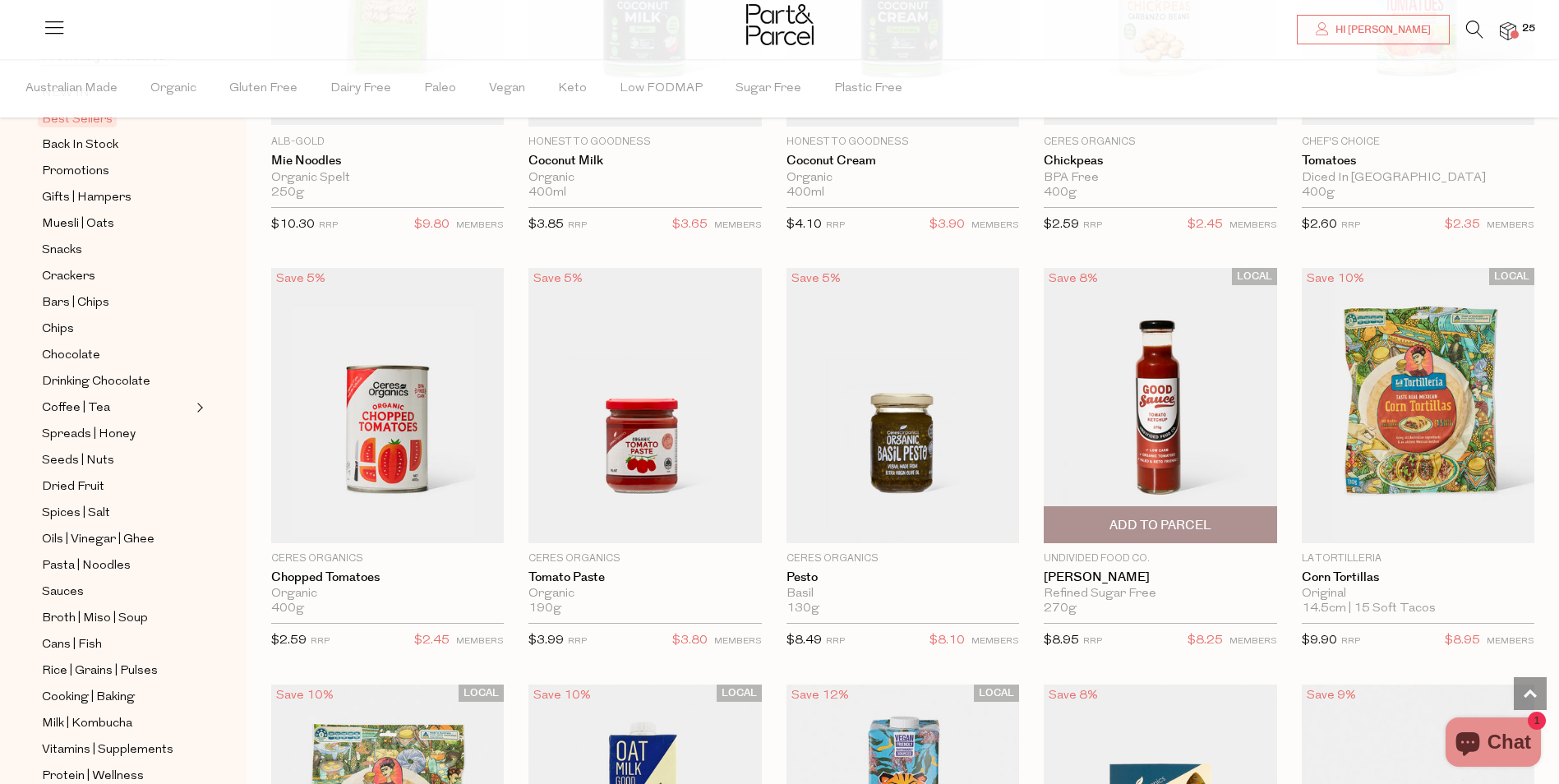
click at [1146, 520] on span "Add To Parcel" at bounding box center [1160, 525] width 102 height 17
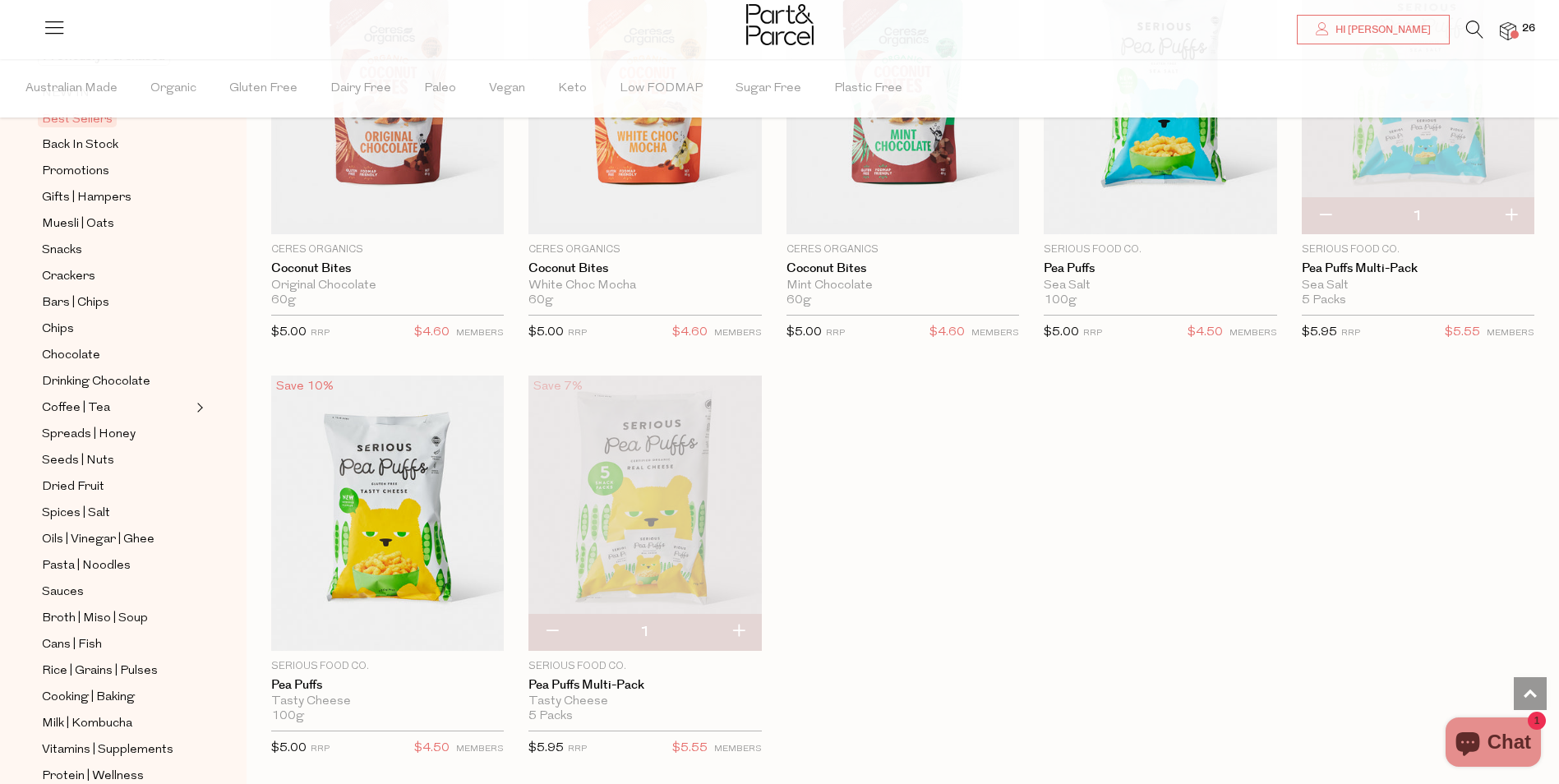
scroll to position [3377, 0]
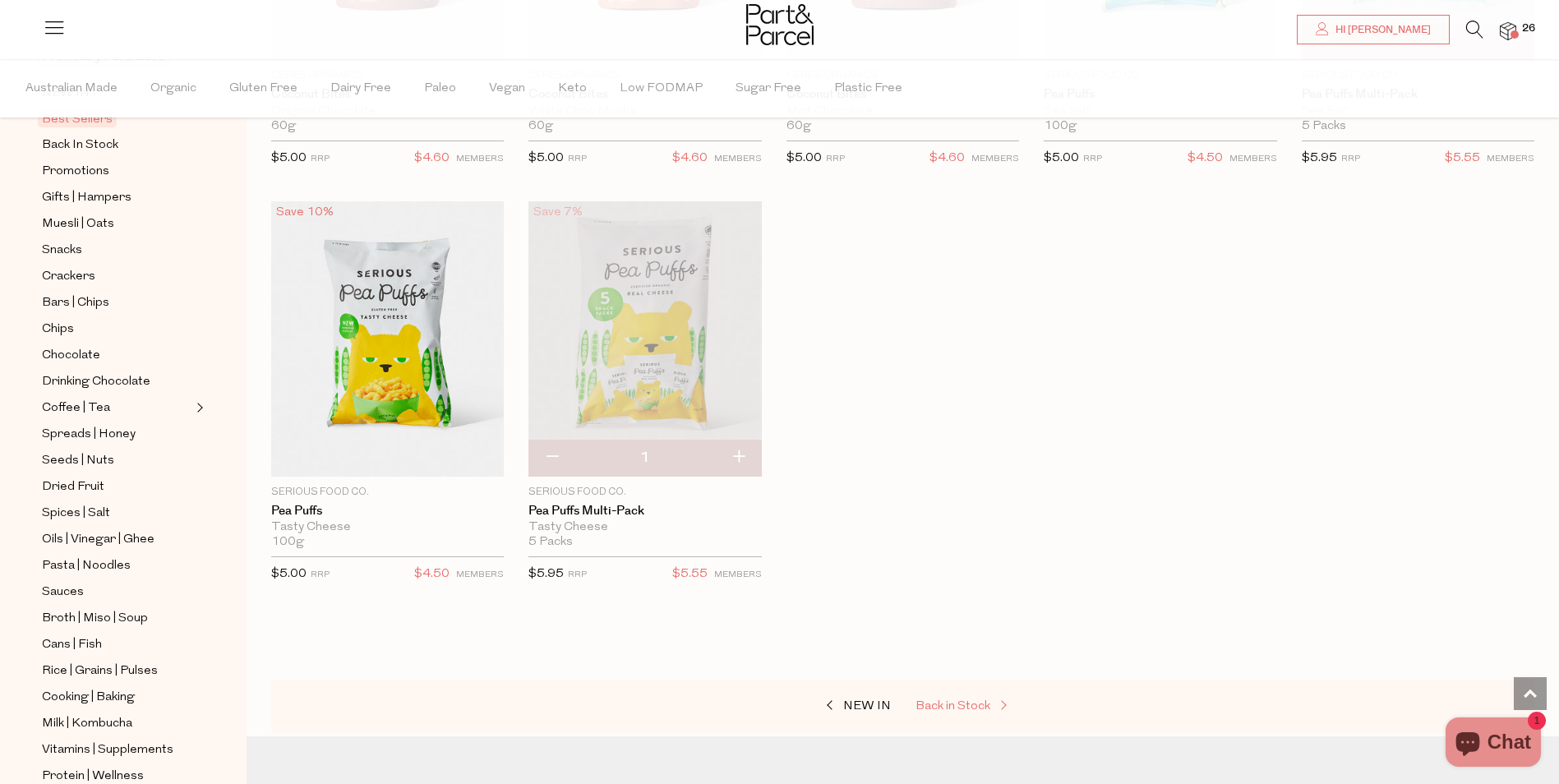
click at [973, 700] on span "Back in Stock" at bounding box center [953, 705] width 75 height 12
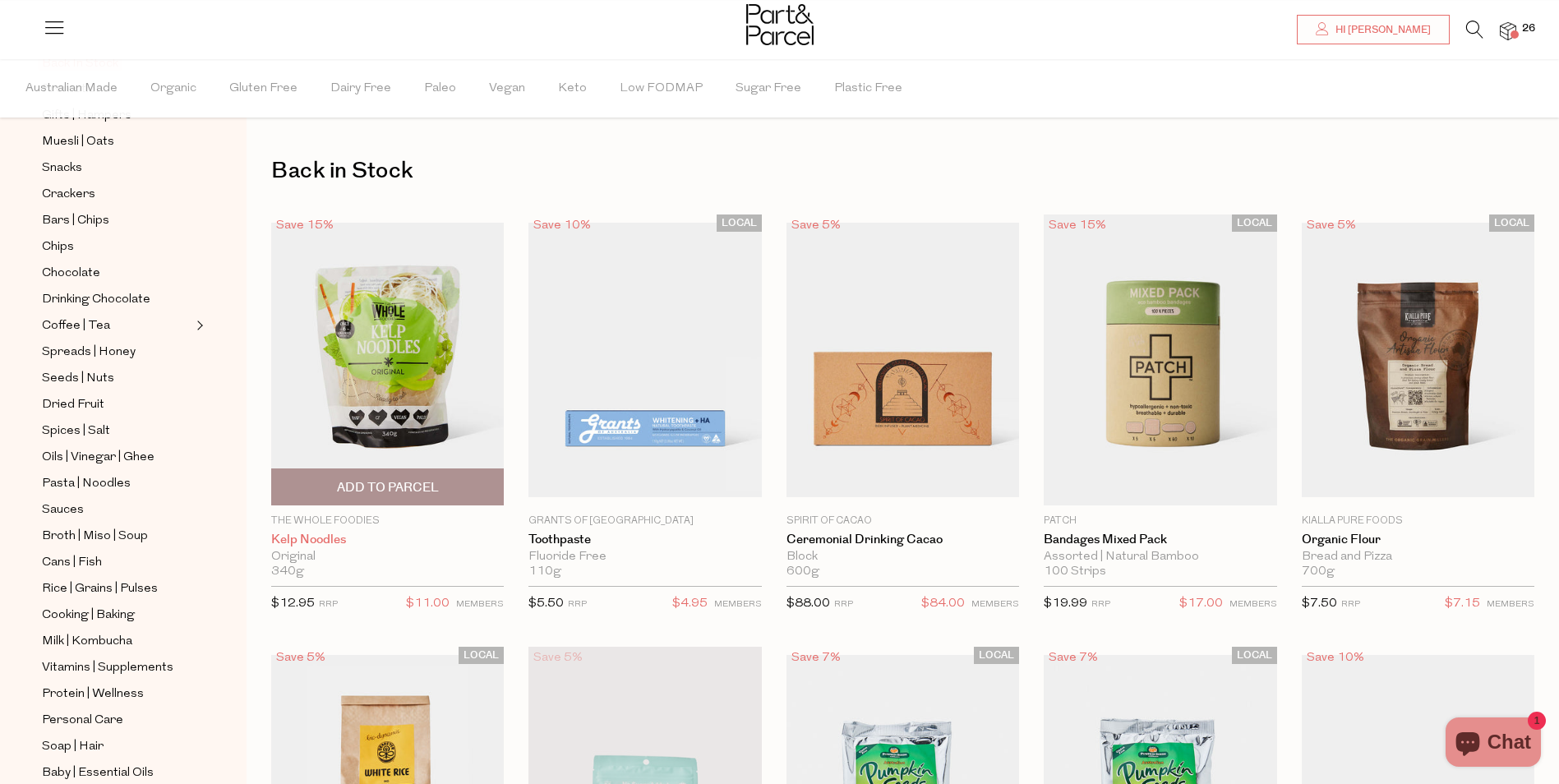
scroll to position [247, 0]
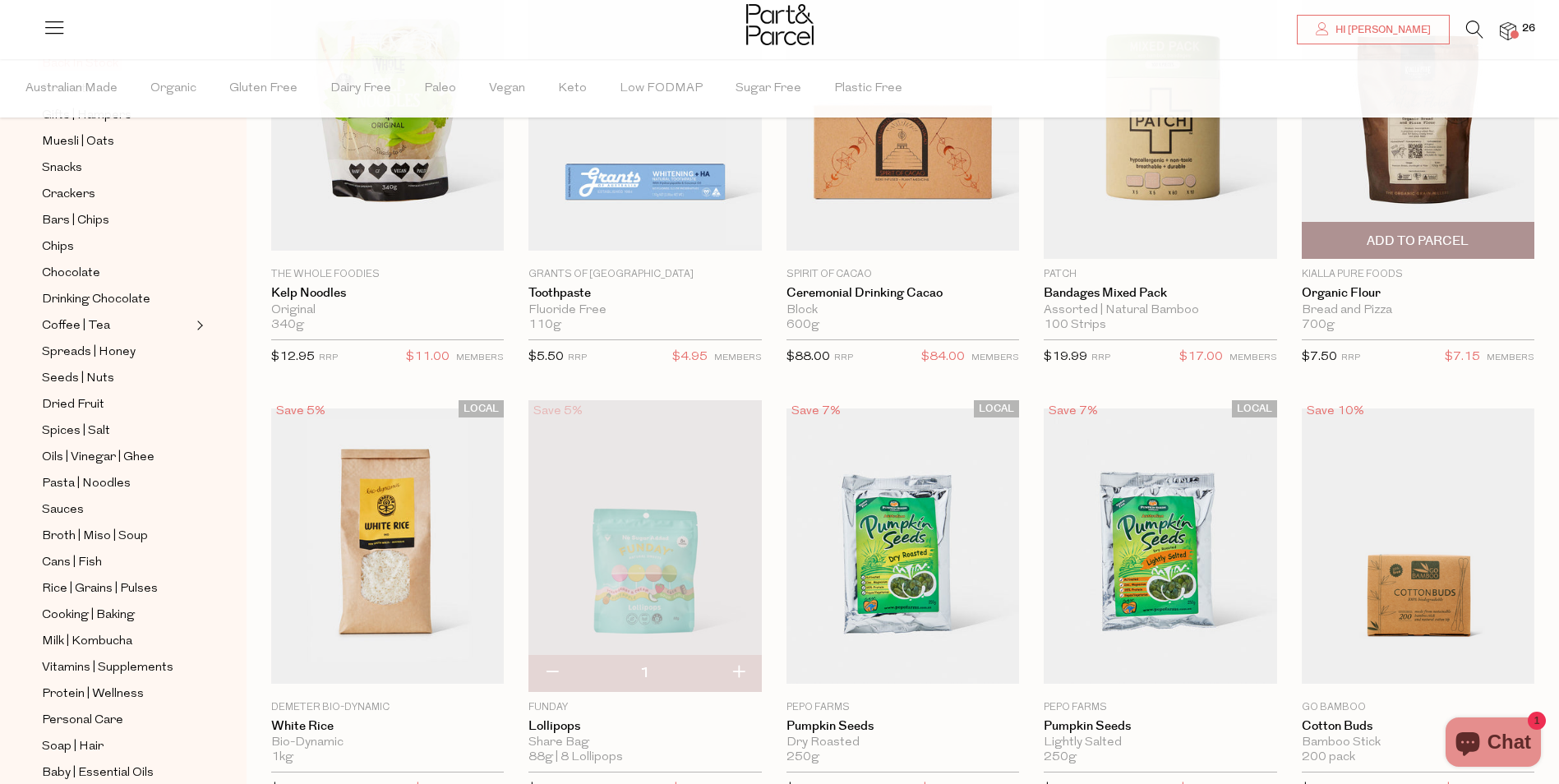
click at [1423, 236] on span "Add To Parcel" at bounding box center [1417, 241] width 102 height 17
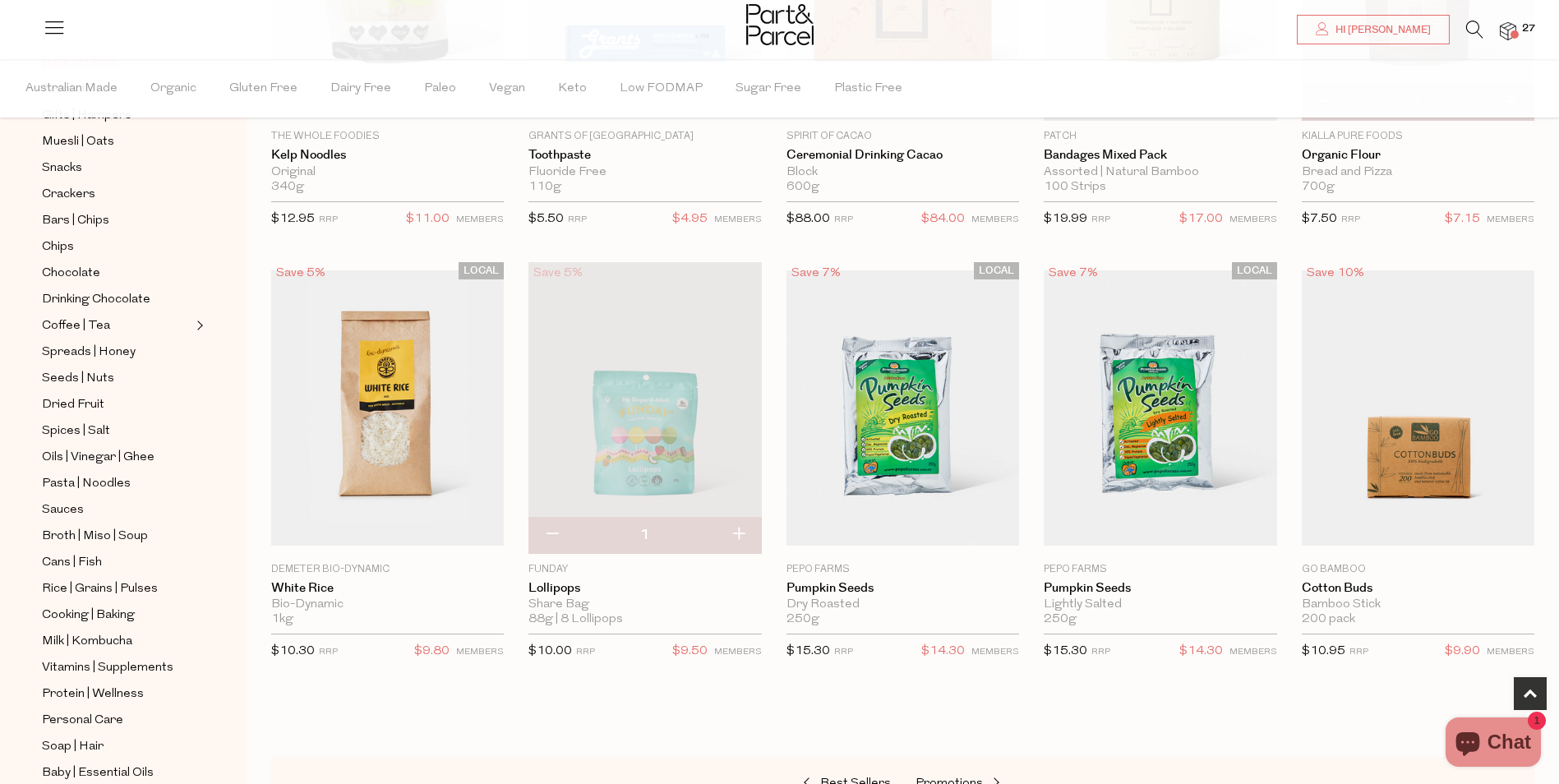
scroll to position [411, 0]
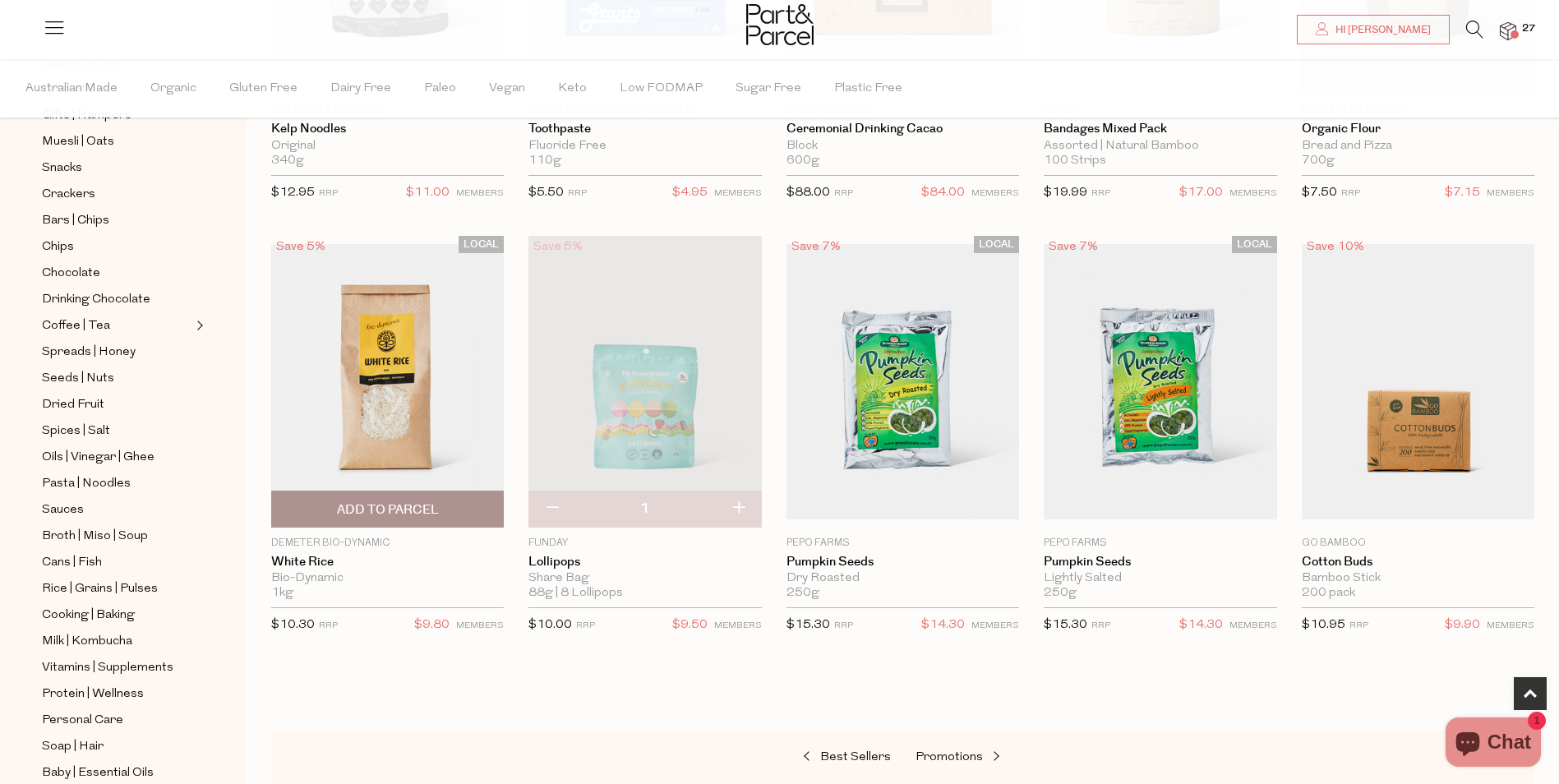
click at [384, 502] on span "Add To Parcel" at bounding box center [388, 509] width 102 height 17
click at [958, 751] on span "Promotions" at bounding box center [948, 757] width 67 height 12
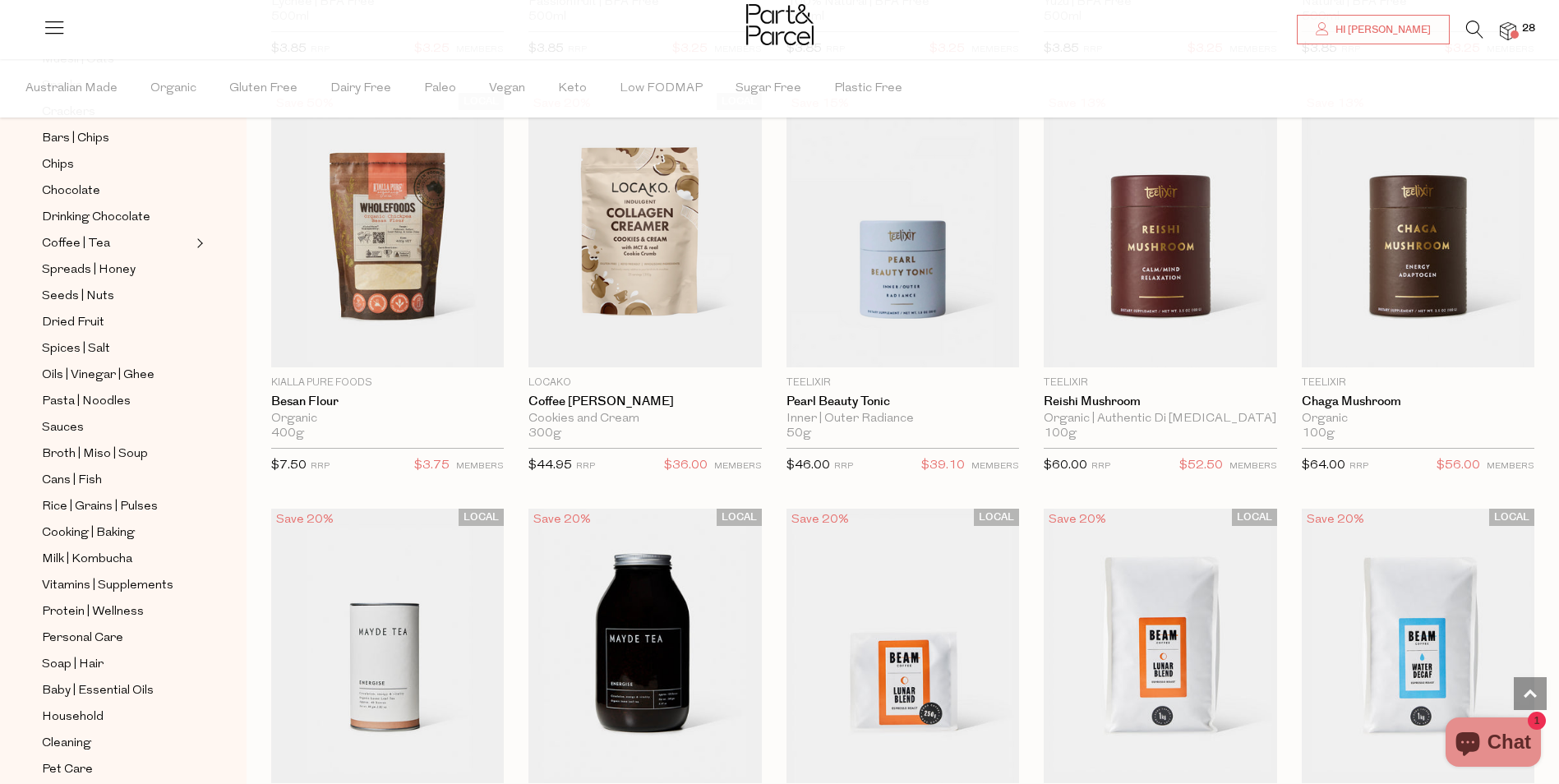
scroll to position [903, 0]
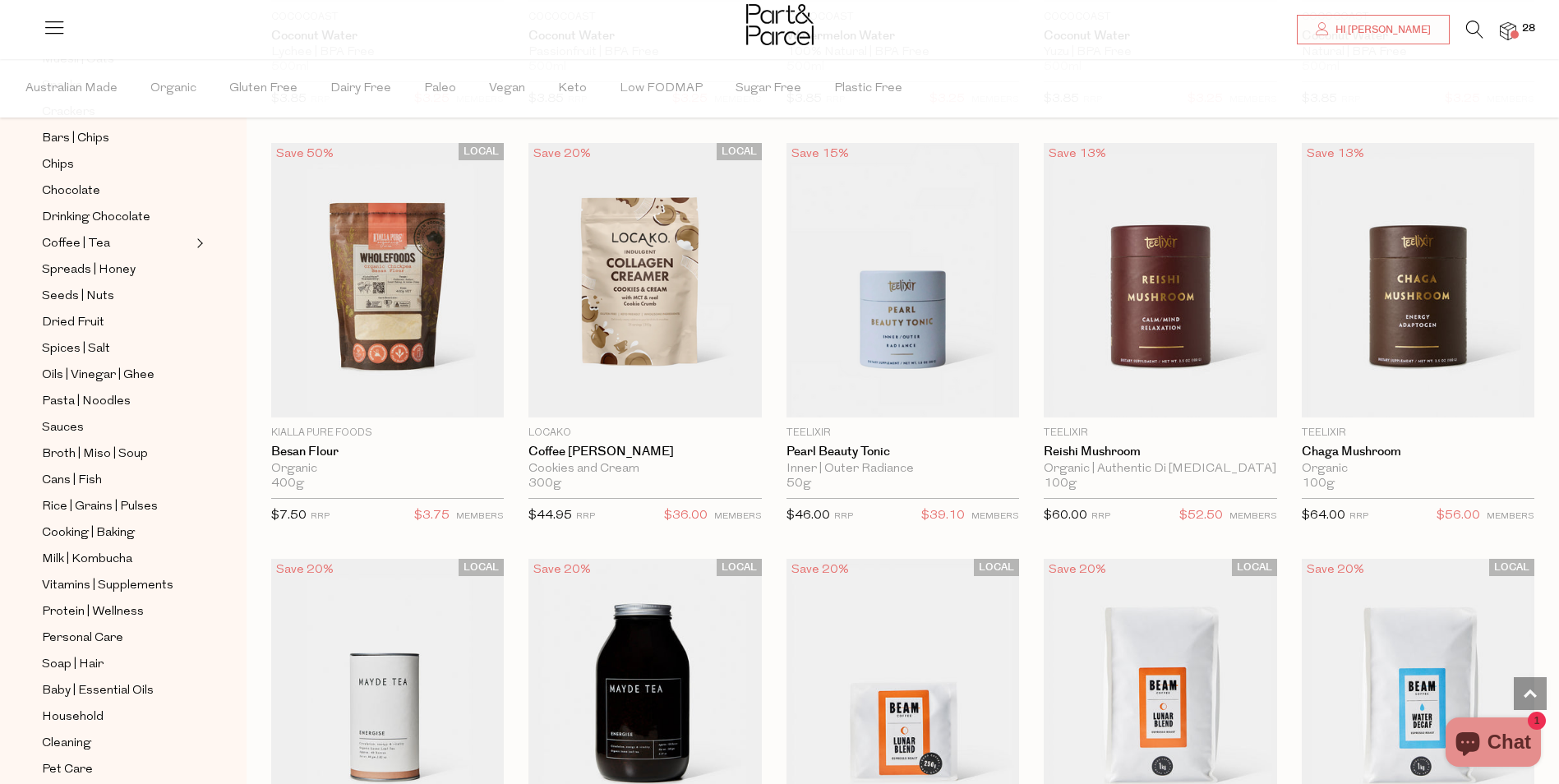
click at [1474, 25] on icon at bounding box center [1475, 30] width 17 height 18
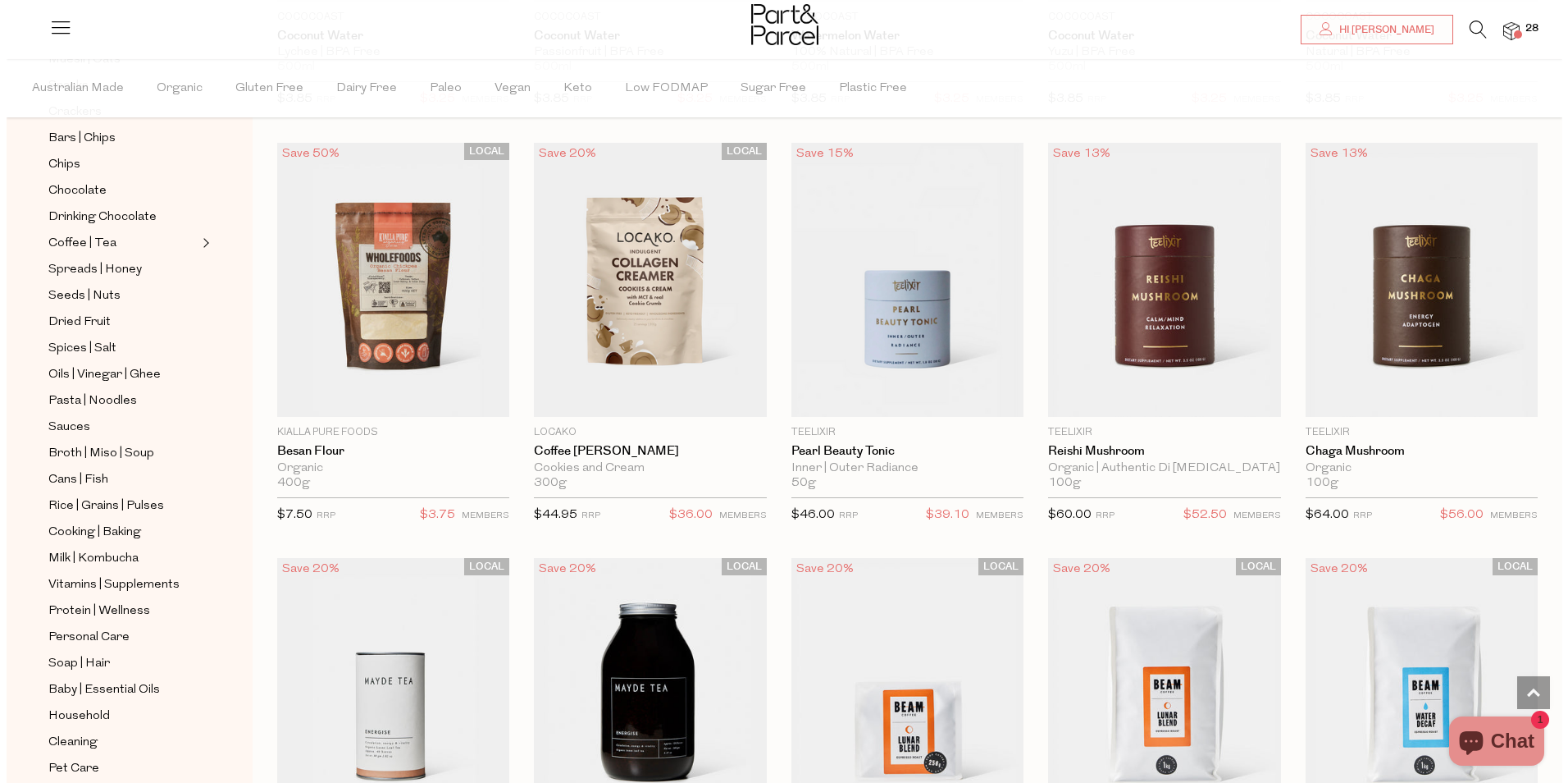
scroll to position [905, 0]
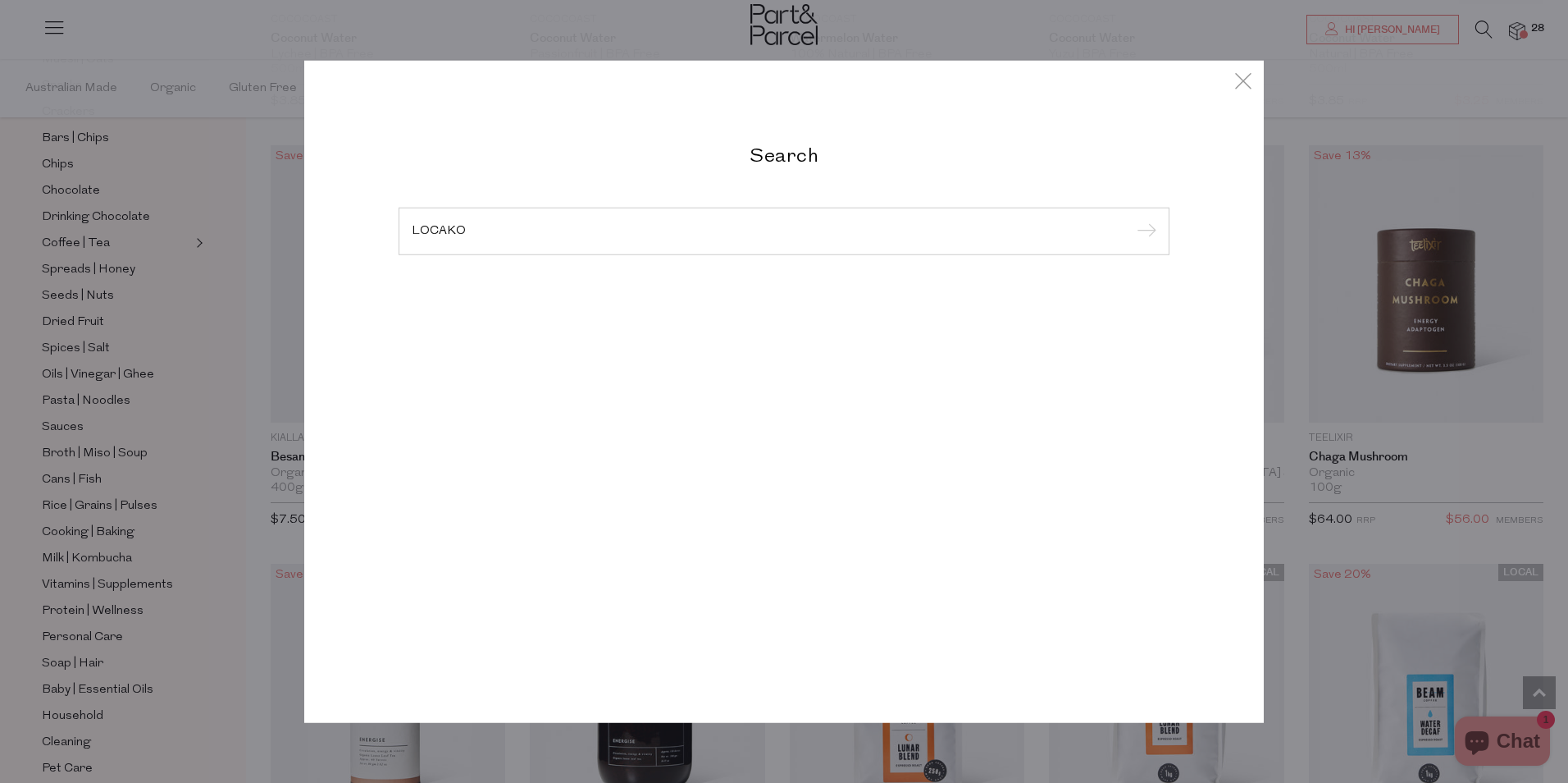
type input "LOCAKO"
click at [1132, 220] on input "submit" at bounding box center [1144, 232] width 25 height 25
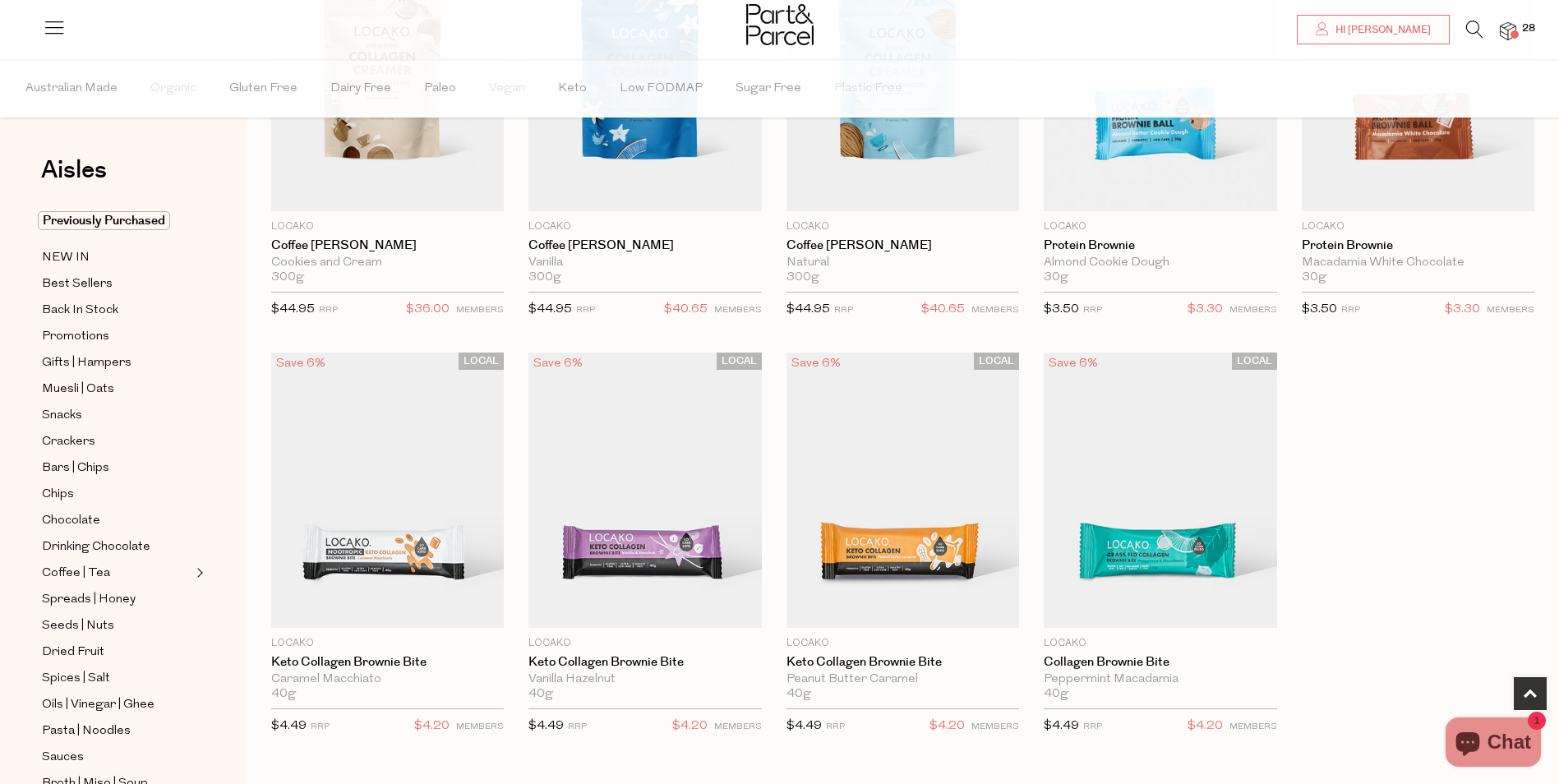
scroll to position [575, 0]
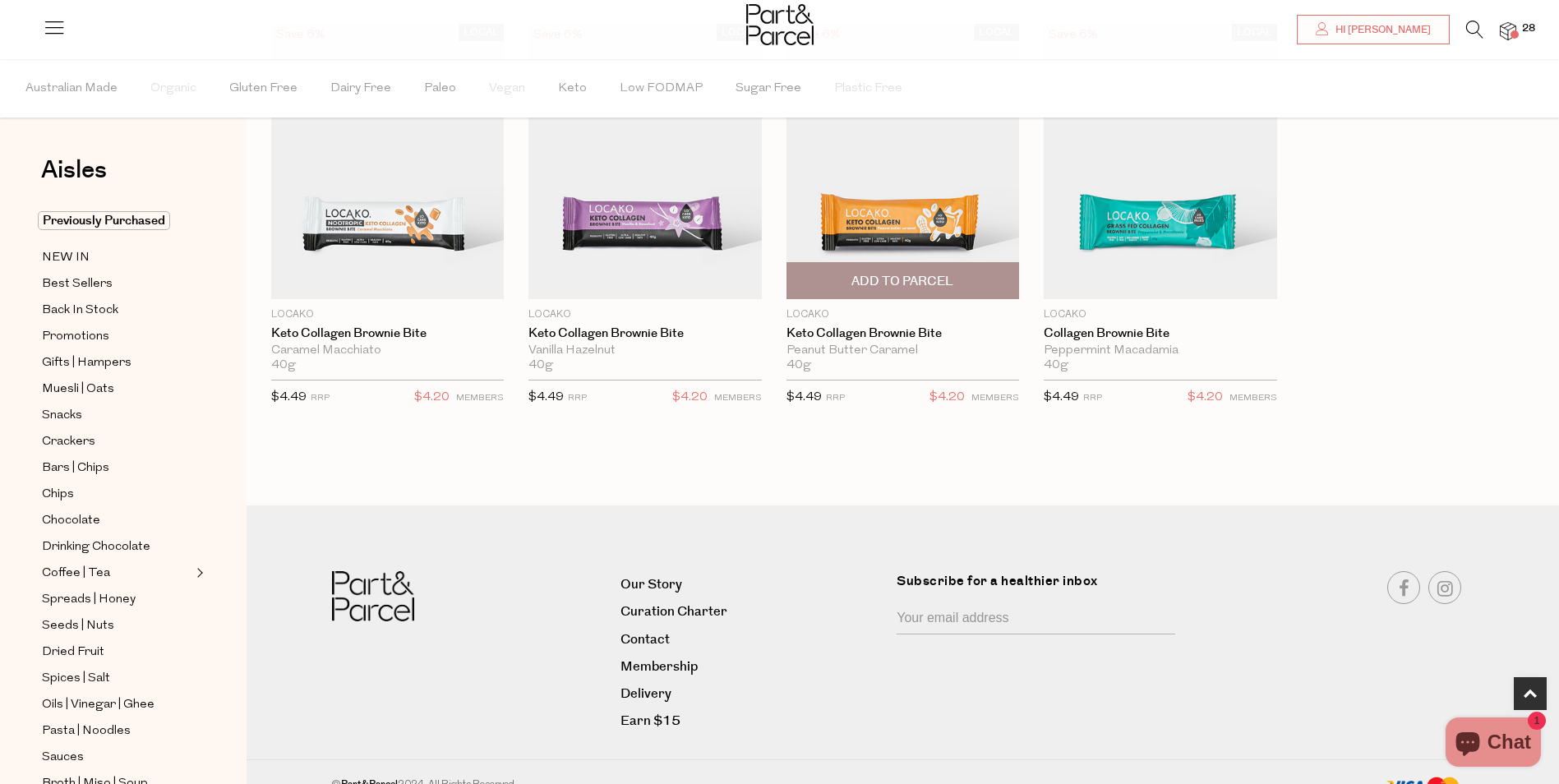
click at [887, 276] on span "Add To Parcel" at bounding box center [902, 281] width 102 height 17
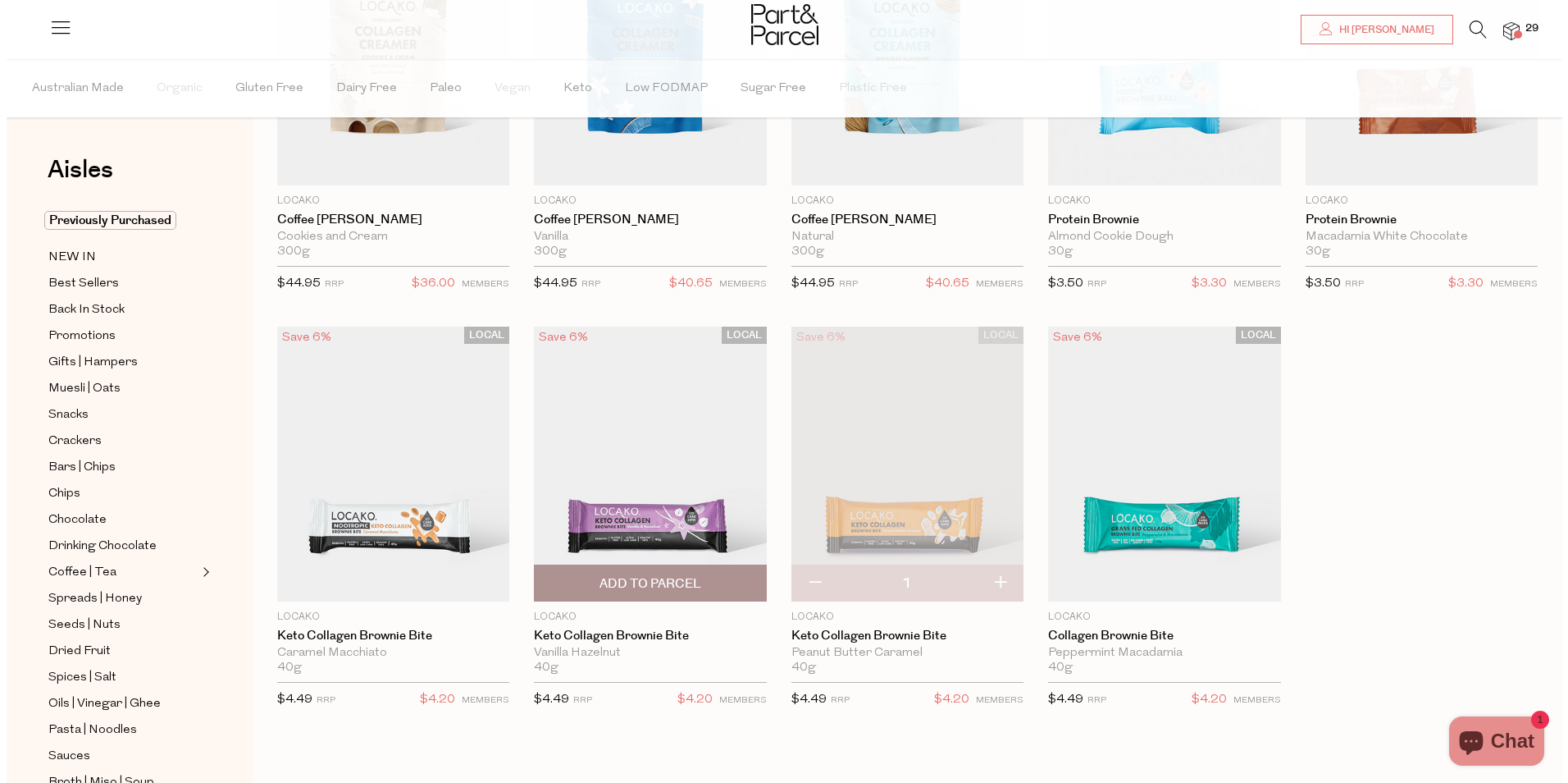
scroll to position [164, 0]
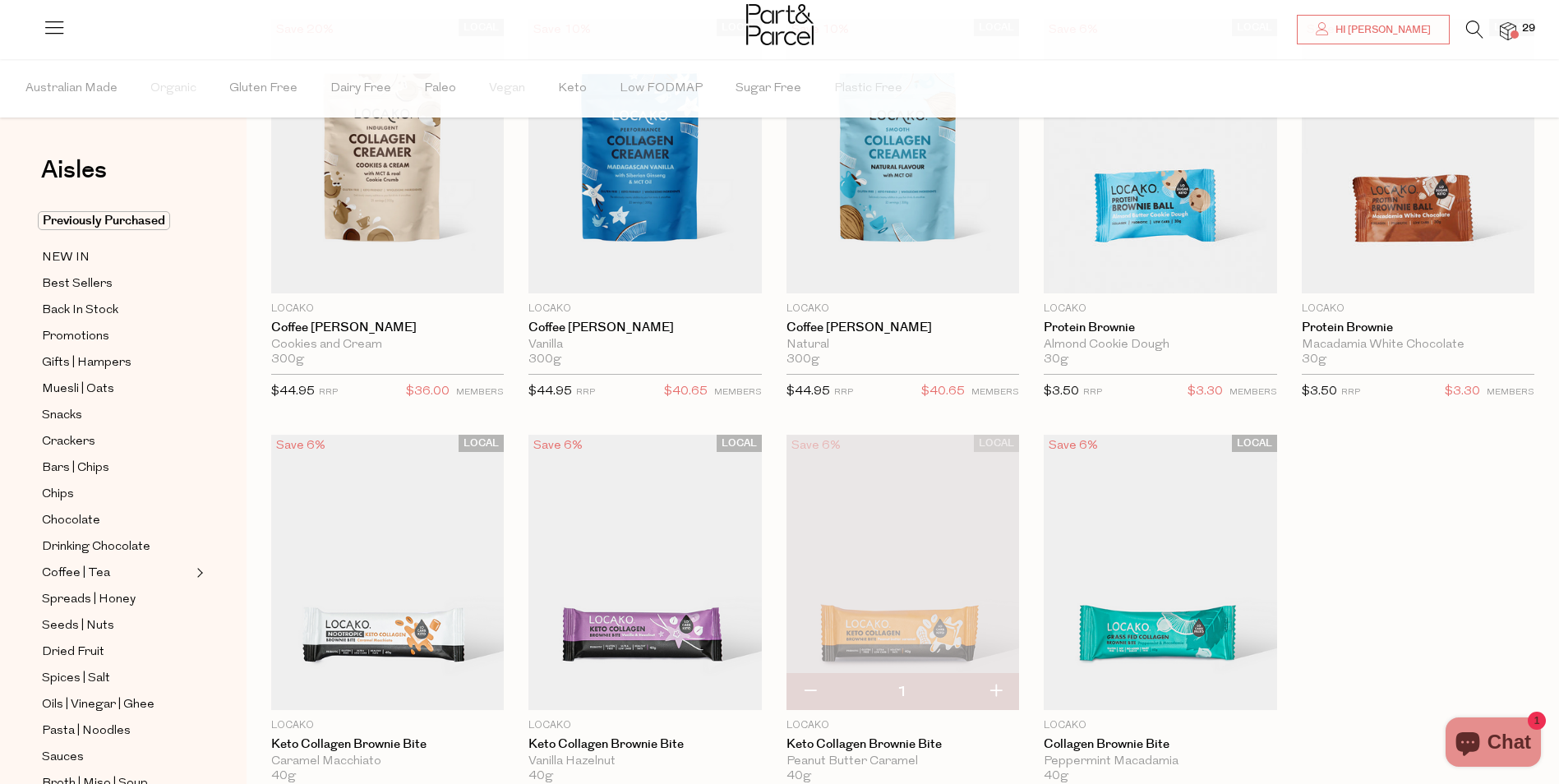
click at [1505, 28] on img at bounding box center [1508, 31] width 17 height 19
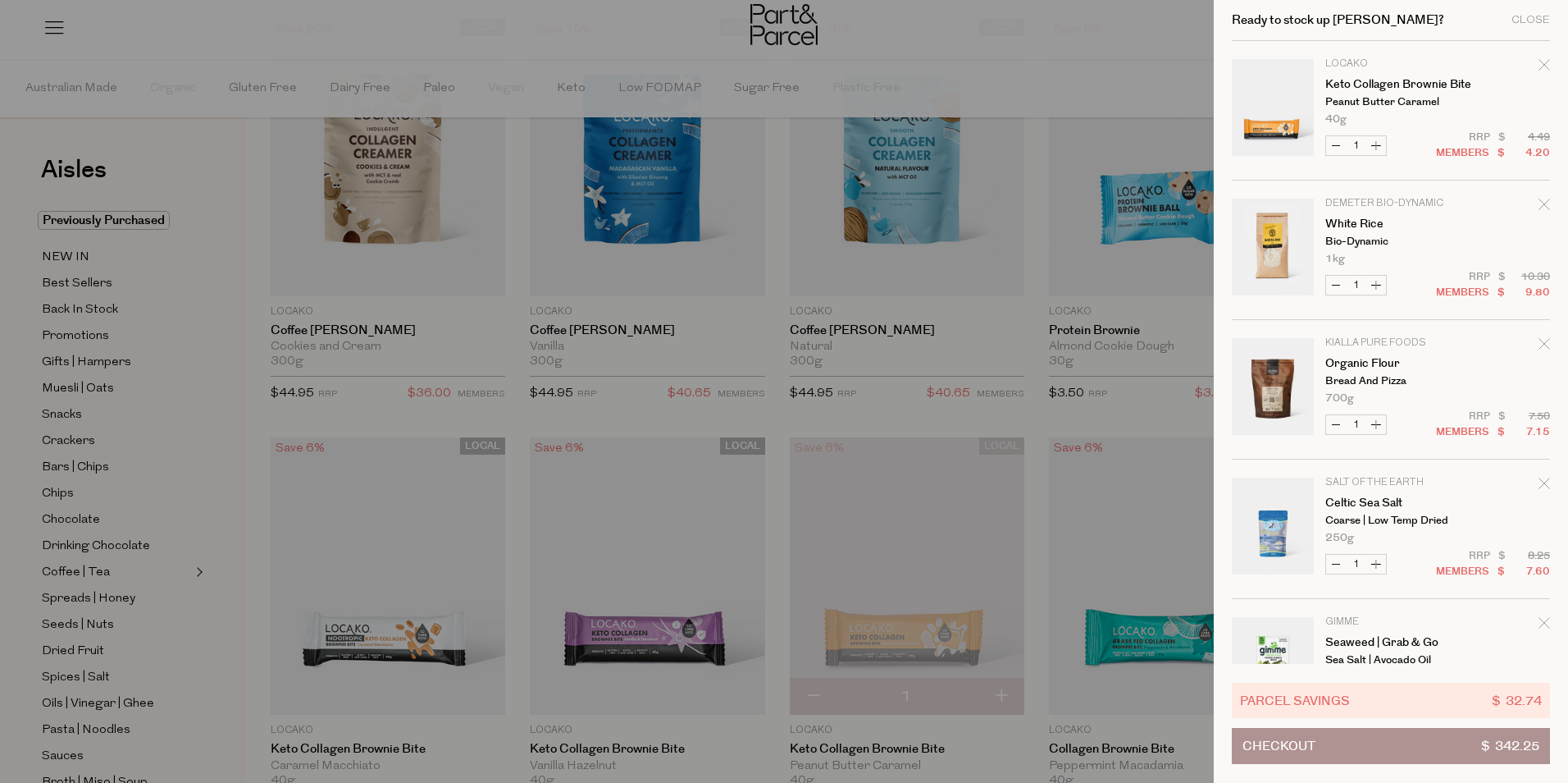
click at [1542, 202] on icon "Remove White Rice" at bounding box center [1544, 204] width 12 height 12
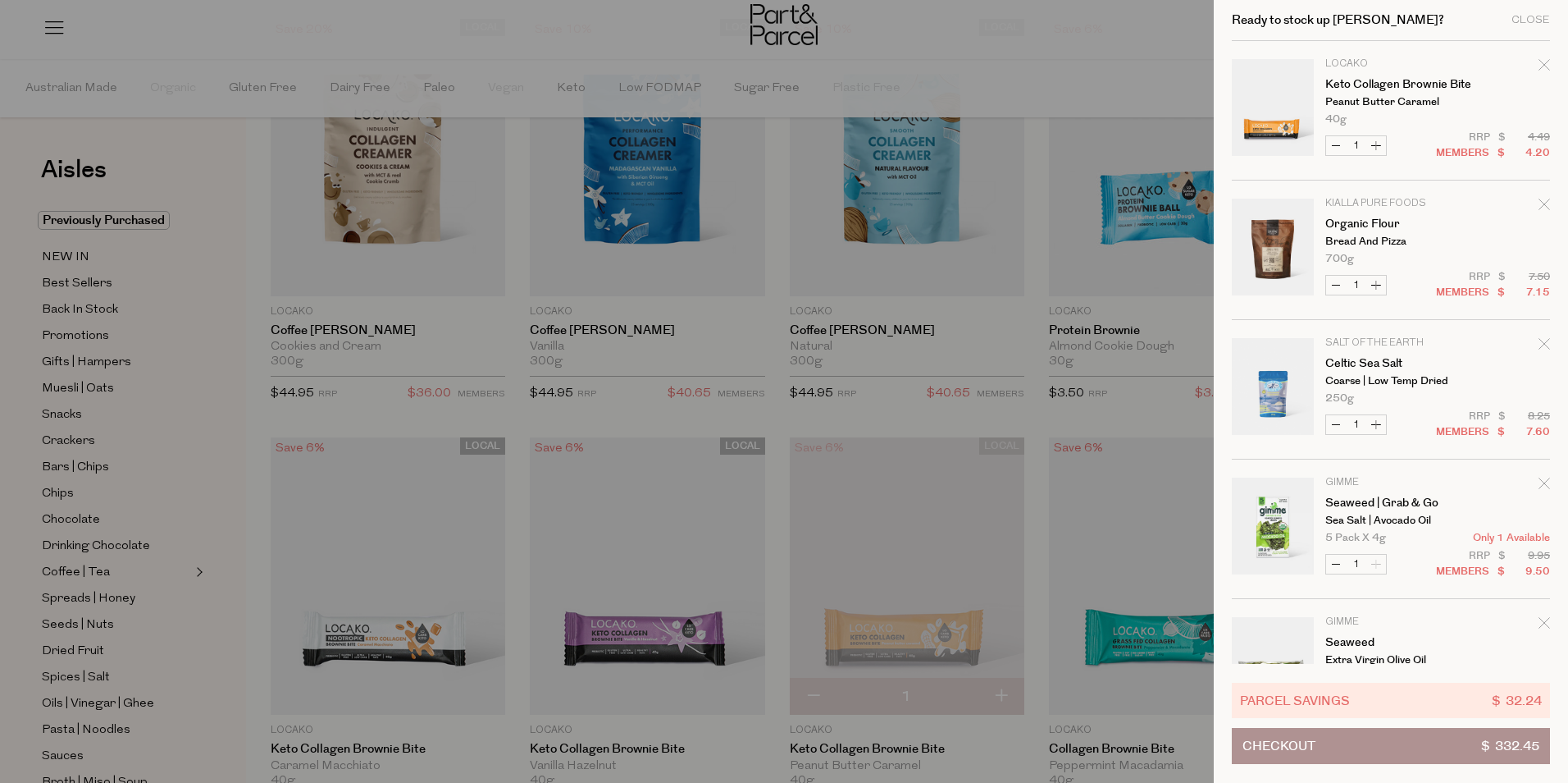
click at [1542, 202] on icon "Remove Organic Flour" at bounding box center [1544, 204] width 12 height 12
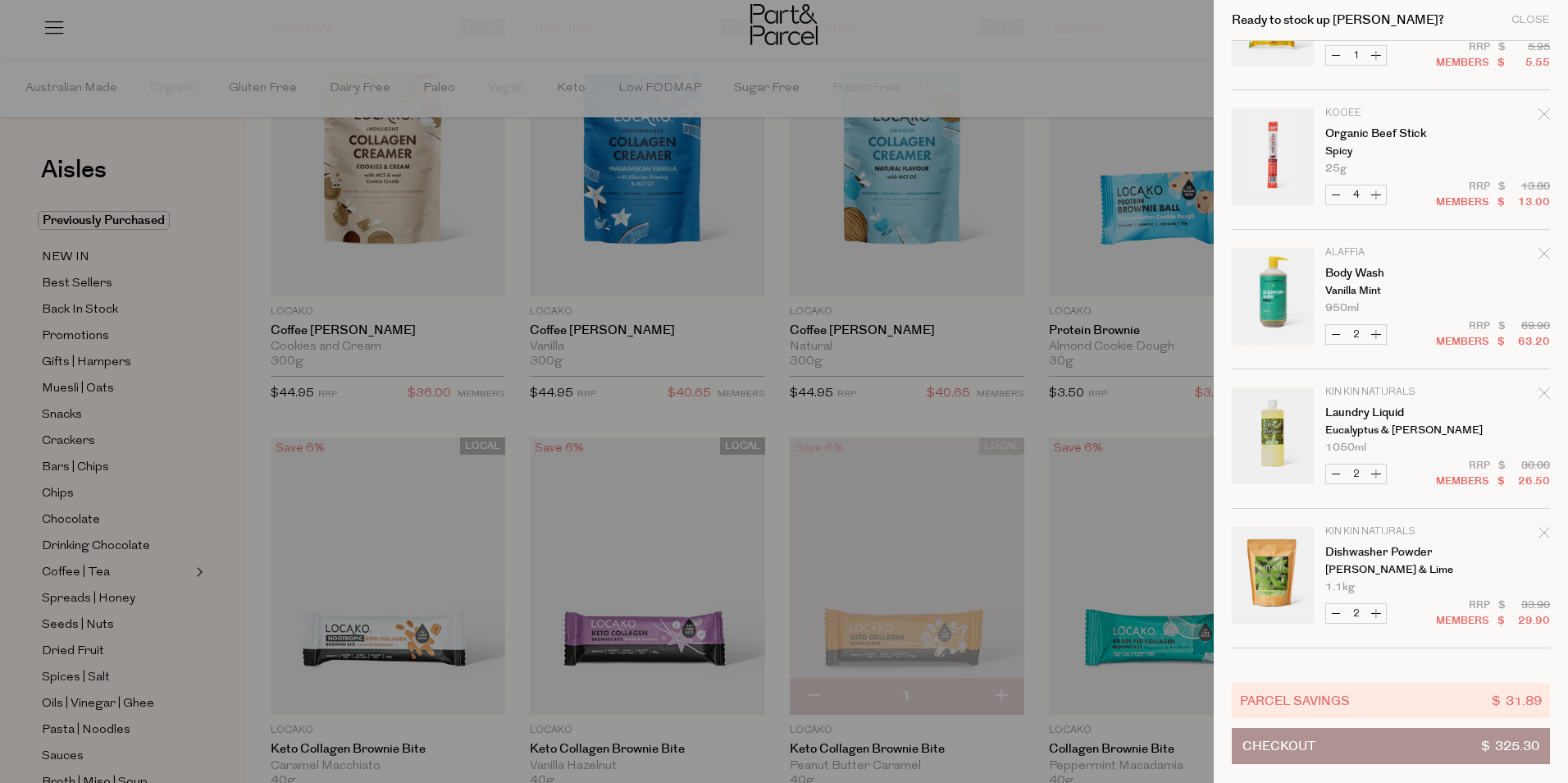
scroll to position [1230, 0]
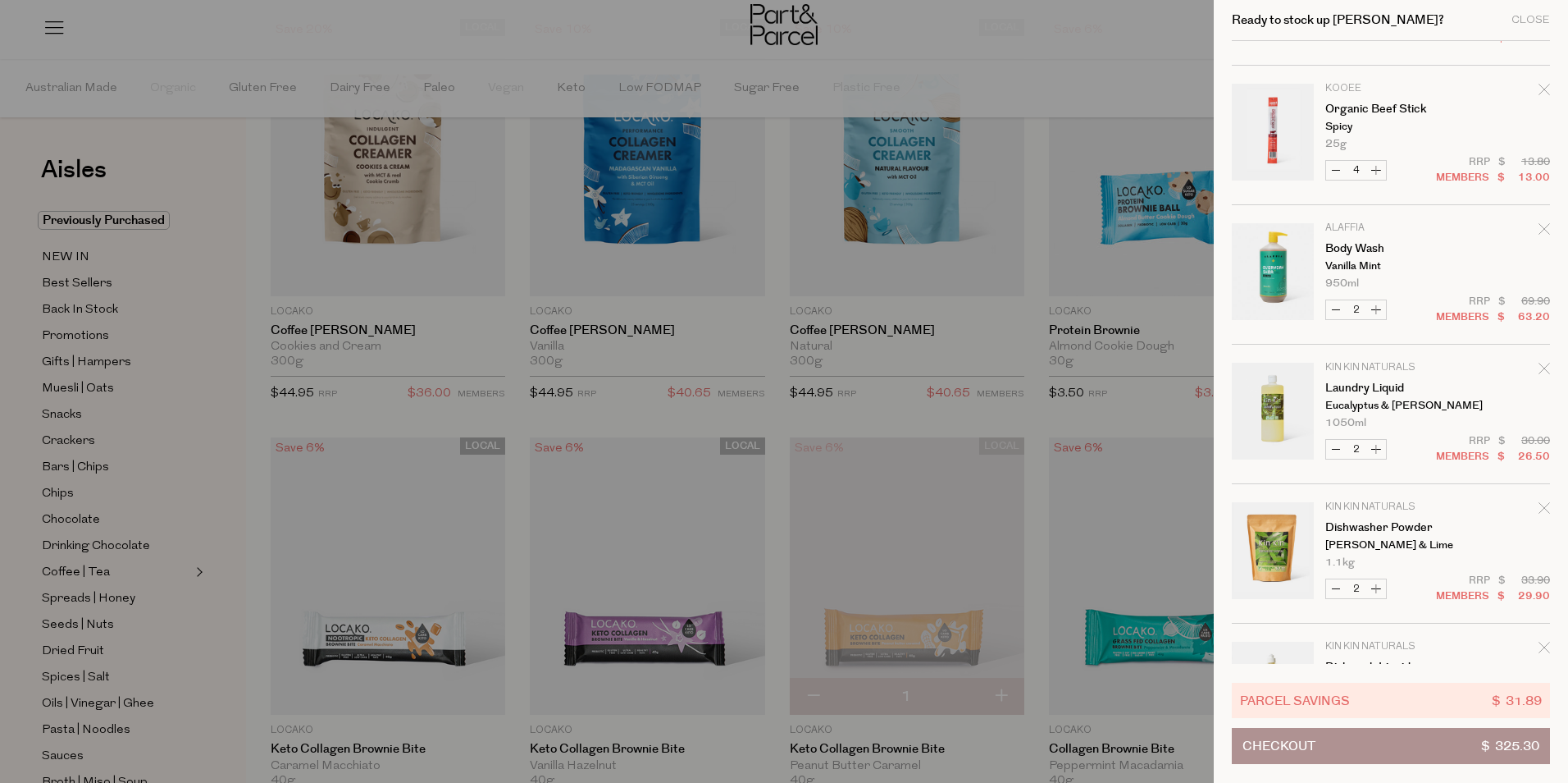
click at [1373, 448] on button "Increase Laundry Liquid" at bounding box center [1376, 449] width 20 height 19
type input "3"
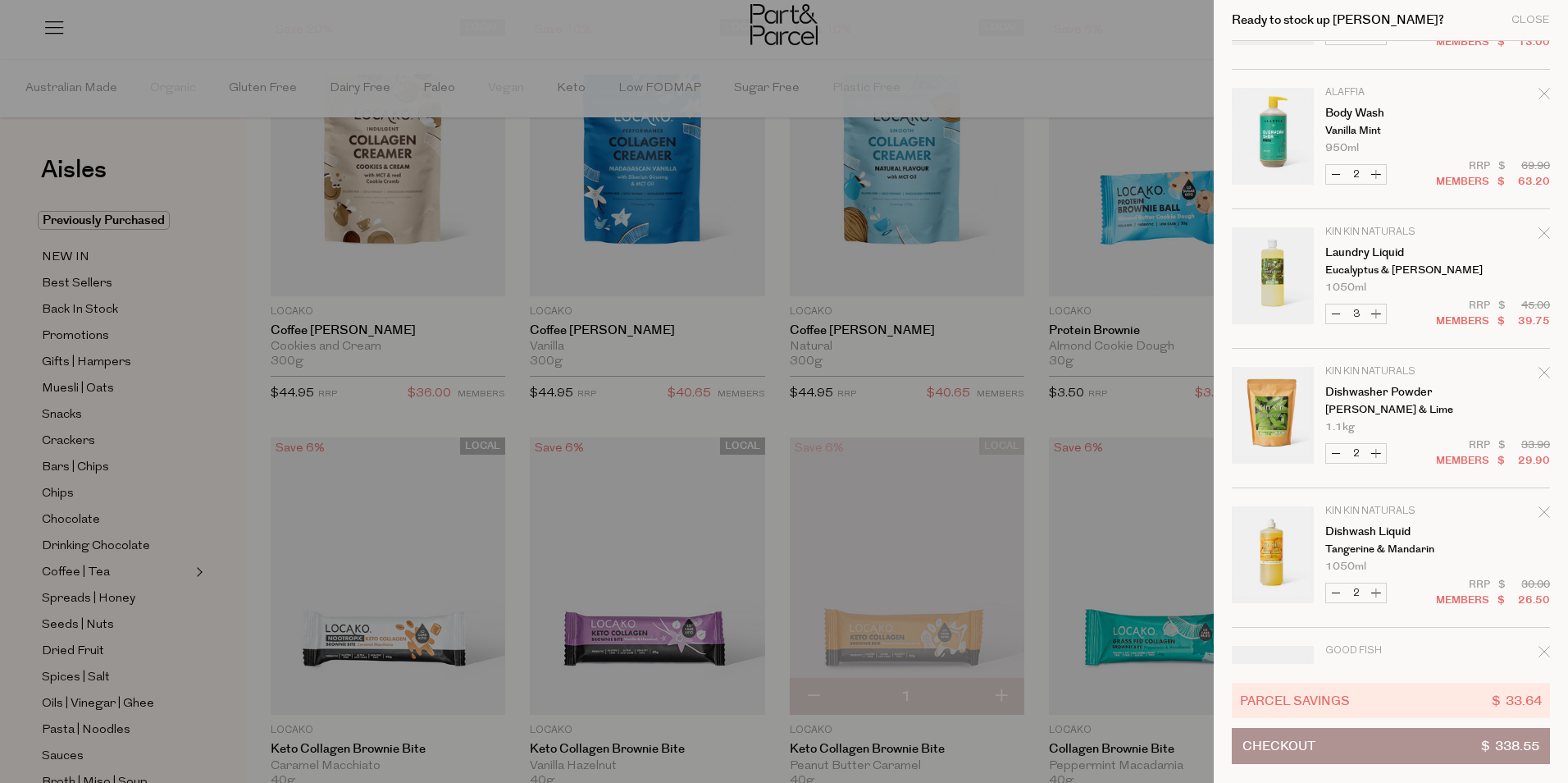
scroll to position [1395, 0]
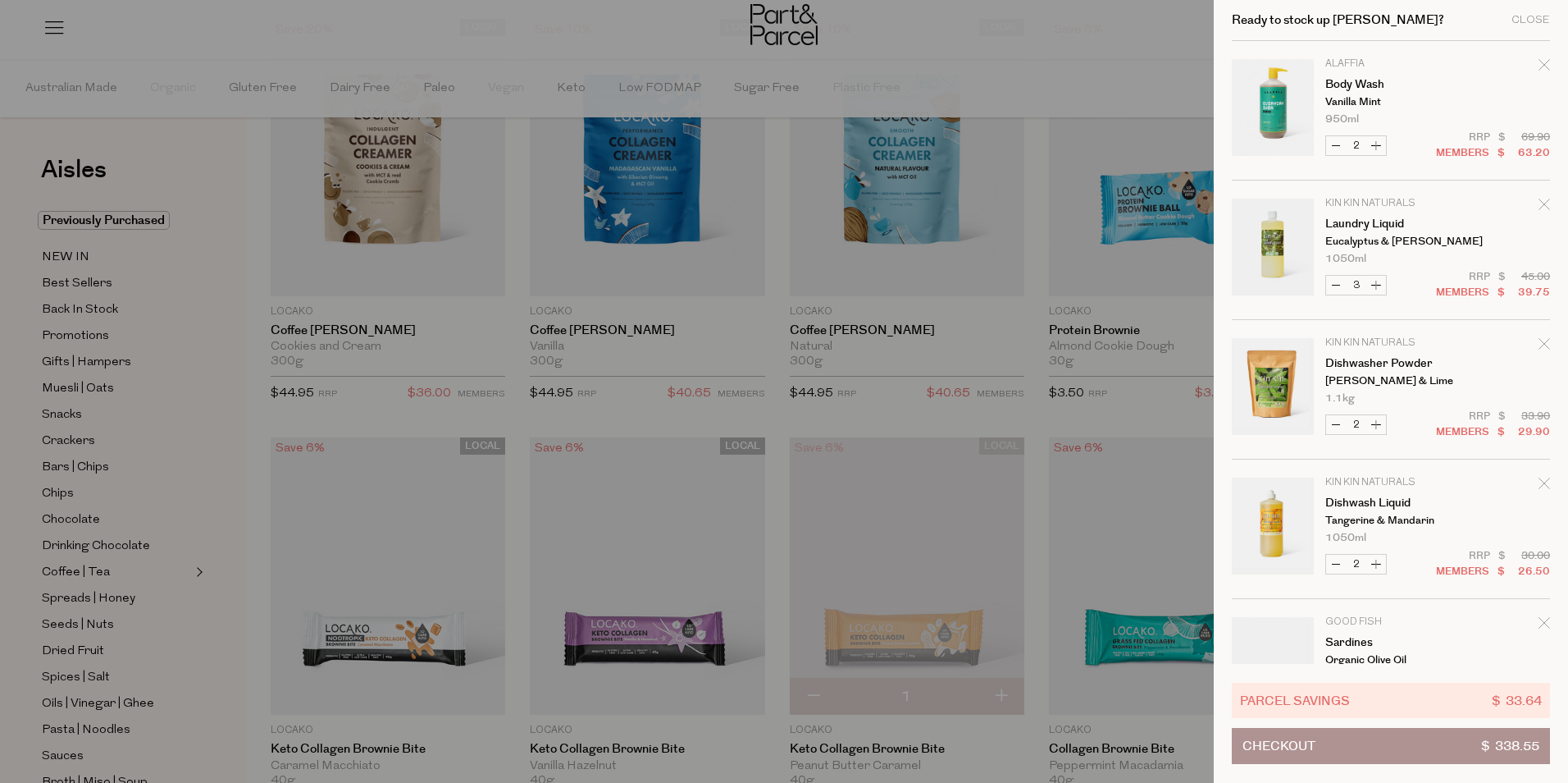
click at [1372, 420] on button "Increase Dishwasher Powder" at bounding box center [1376, 424] width 20 height 19
type input "3"
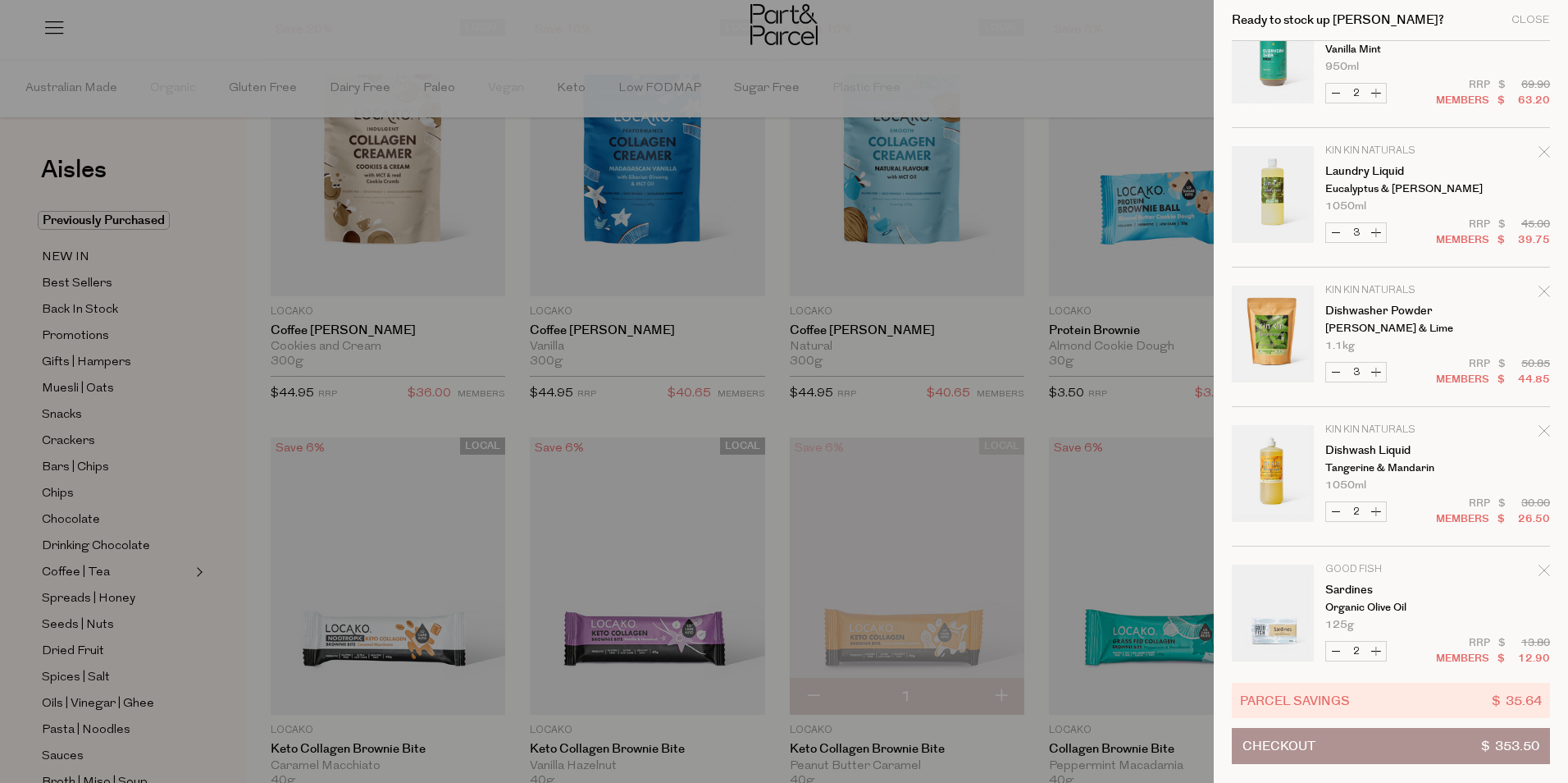
scroll to position [1420, 0]
